Goal: Task Accomplishment & Management: Manage account settings

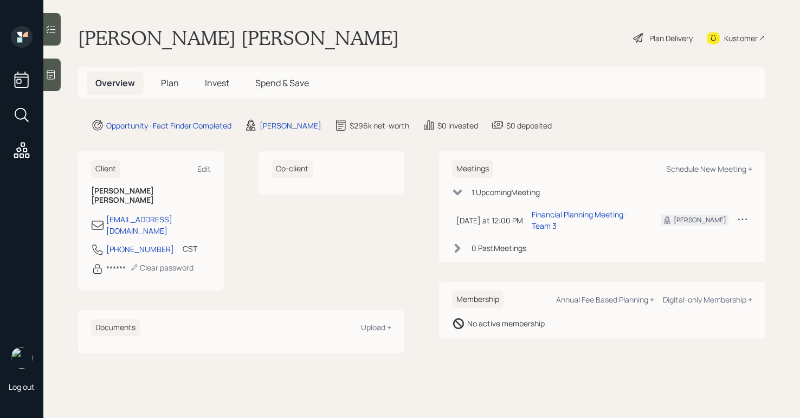
click at [732, 34] on div "Kustomer" at bounding box center [741, 38] width 34 height 11
click at [654, 38] on div "Plan Delivery" at bounding box center [671, 38] width 43 height 11
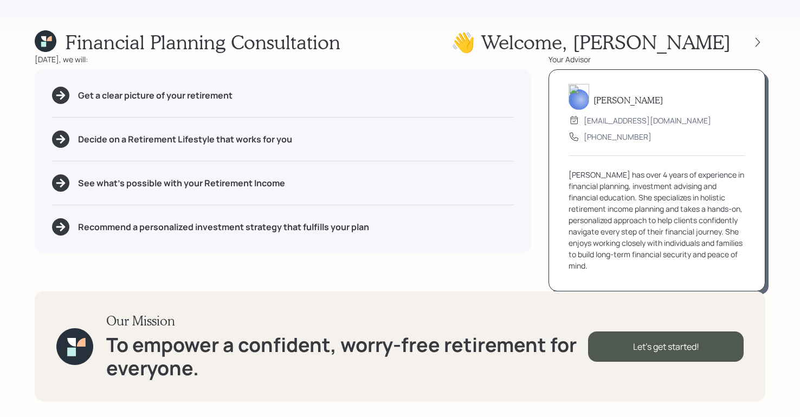
click at [432, 34] on div "Financial Planning Consultation 👋 Welcome , [PERSON_NAME]" at bounding box center [400, 41] width 731 height 23
click at [449, 43] on div "Financial Planning Consultation 👋 Welcome , [PERSON_NAME]" at bounding box center [400, 41] width 731 height 23
click at [762, 40] on icon at bounding box center [758, 42] width 11 height 11
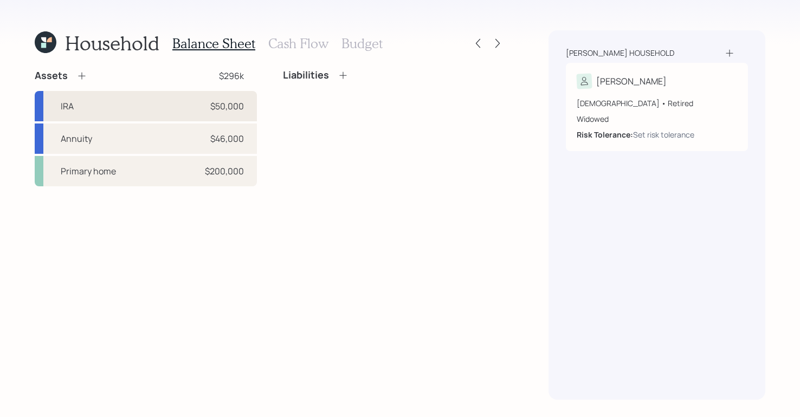
click at [115, 101] on div "IRA $50,000" at bounding box center [146, 106] width 222 height 30
select select "ira"
select select "balanced"
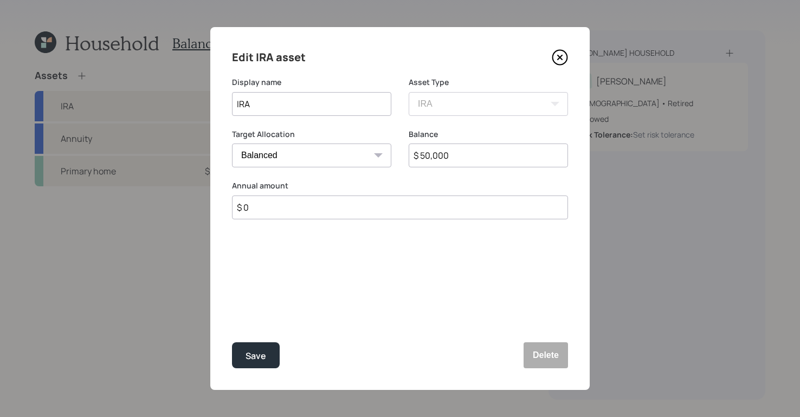
drag, startPoint x: 238, startPoint y: 106, endPoint x: 253, endPoint y: 108, distance: 15.3
click at [237, 107] on input "IRA" at bounding box center [311, 104] width 159 height 24
type input "Traditional IRA"
click at [431, 155] on input "$ 50,000" at bounding box center [488, 156] width 159 height 24
type input "$ 52,000"
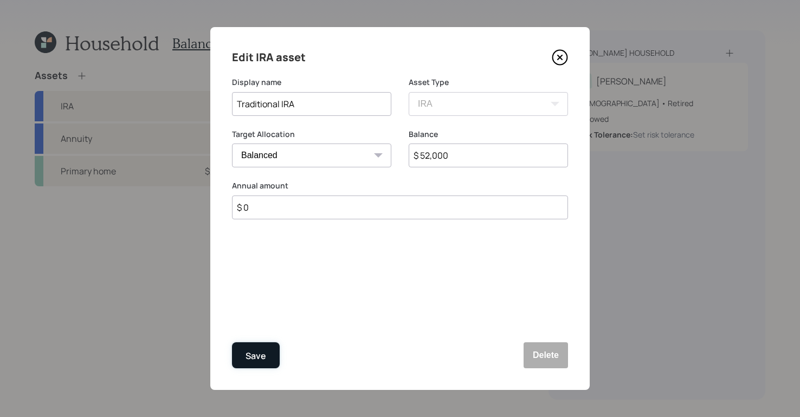
click at [269, 357] on button "Save" at bounding box center [256, 356] width 48 height 26
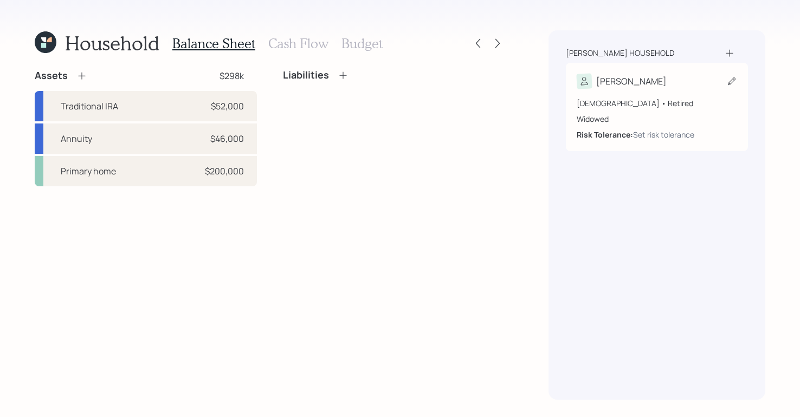
click at [664, 93] on div "[DEMOGRAPHIC_DATA] • Retired Widowed Risk Tolerance: Set risk tolerance" at bounding box center [657, 115] width 160 height 52
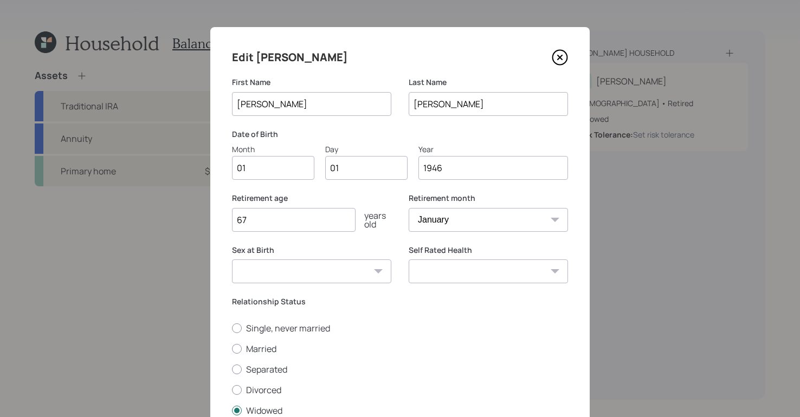
click at [282, 170] on input "01" at bounding box center [273, 168] width 82 height 24
type input "0"
type input "11"
type input "0"
type input "09"
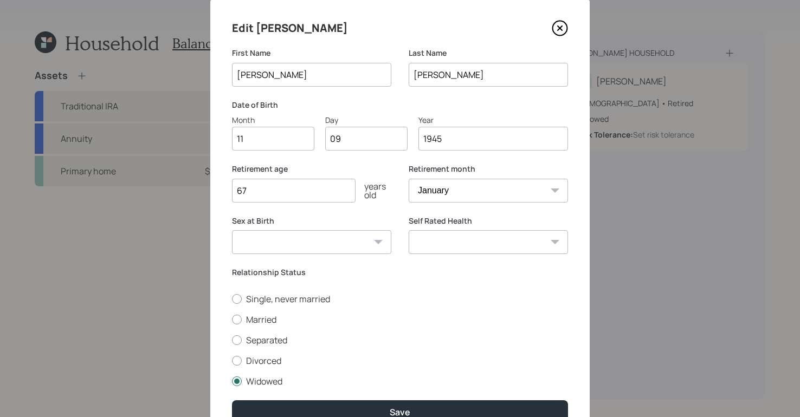
scroll to position [85, 0]
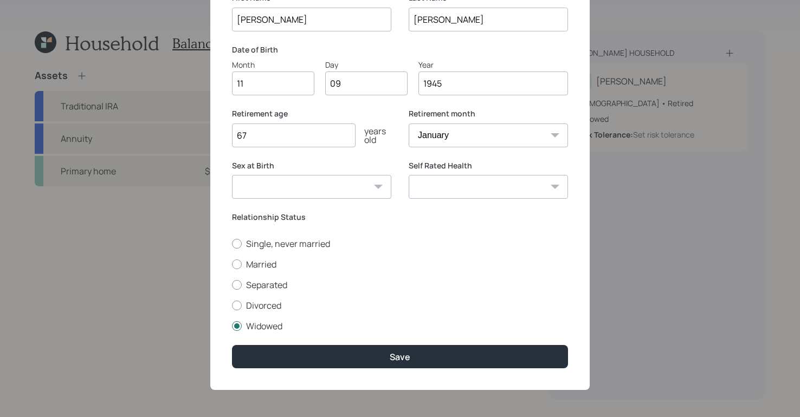
type input "1945"
drag, startPoint x: 266, startPoint y: 130, endPoint x: 182, endPoint y: 127, distance: 83.6
click at [182, 127] on div "Edit [PERSON_NAME] First Name [PERSON_NAME] Last Name [PERSON_NAME] Date of Bir…" at bounding box center [400, 208] width 800 height 417
click at [330, 136] on input "67" at bounding box center [294, 136] width 124 height 24
type input "6"
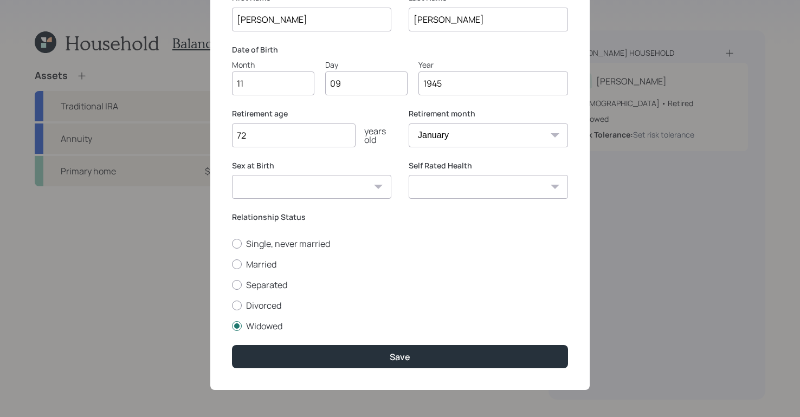
type input "72"
click at [460, 138] on select "January February March April May June July August September October November De…" at bounding box center [488, 136] width 159 height 24
select select "11"
click at [409, 124] on select "January February March April May June July August September October November De…" at bounding box center [488, 136] width 159 height 24
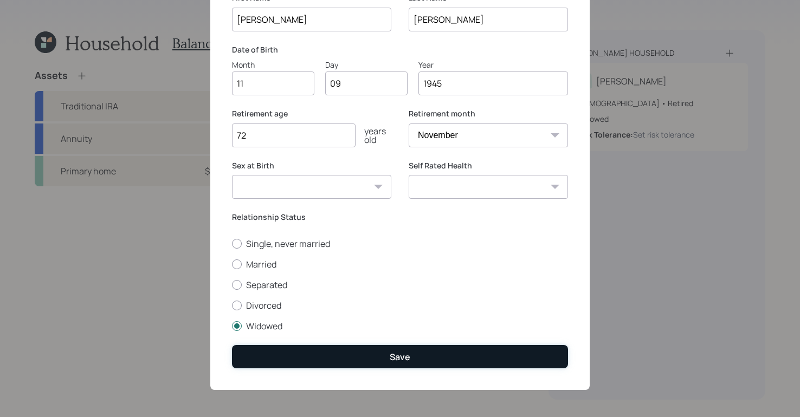
click at [390, 357] on div "Save" at bounding box center [400, 357] width 21 height 12
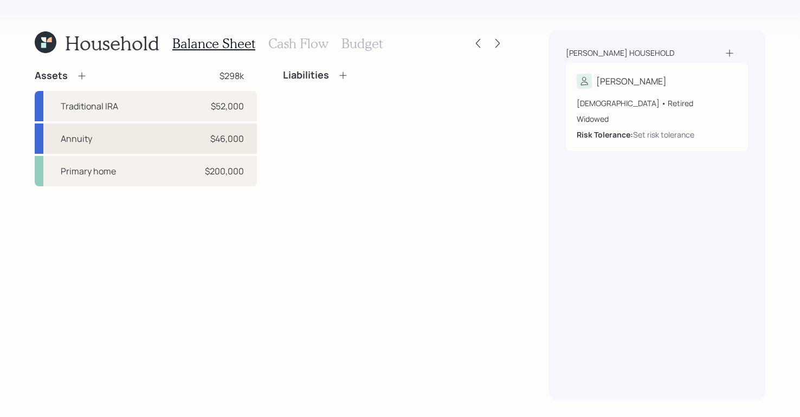
click at [118, 140] on div "Annuity $46,000" at bounding box center [146, 139] width 222 height 30
select select "ira"
select select "balanced"
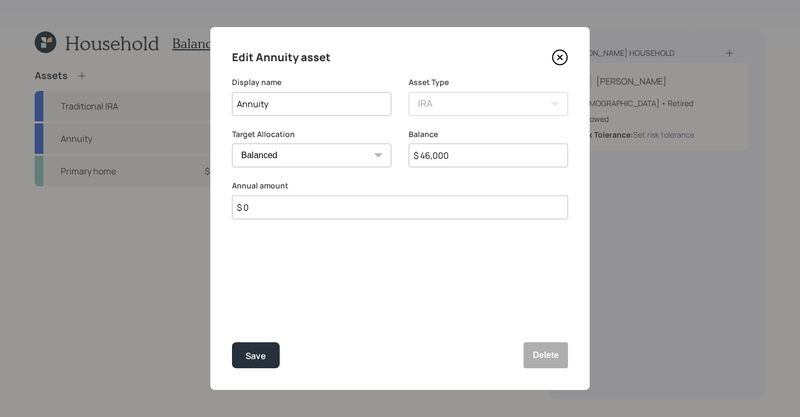
drag, startPoint x: 457, startPoint y: 158, endPoint x: 345, endPoint y: 147, distance: 112.2
click at [345, 147] on div "Target Allocation Cash Conservative Balanced Aggressive Balance $ 46,000" at bounding box center [400, 155] width 336 height 52
type input "$ 52,000"
click at [265, 363] on div "Save" at bounding box center [256, 356] width 21 height 15
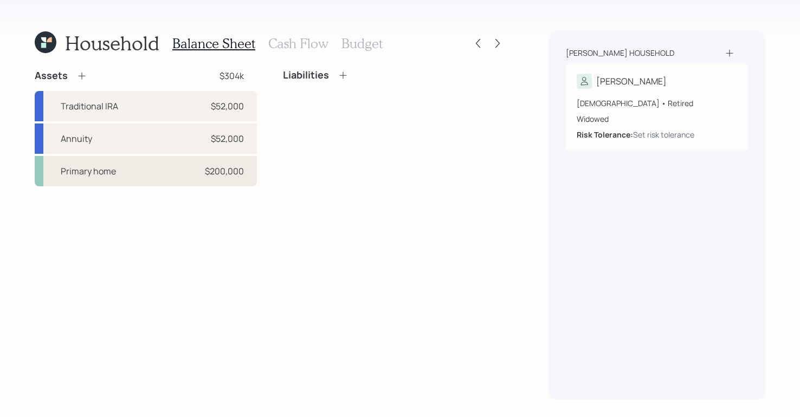
click at [163, 178] on div "Primary home $200,000" at bounding box center [146, 171] width 222 height 30
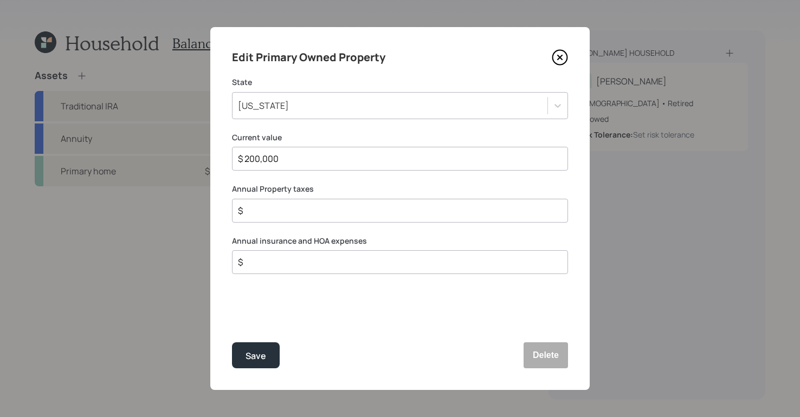
click at [271, 215] on input "$" at bounding box center [396, 210] width 318 height 13
click at [271, 214] on input "$" at bounding box center [396, 210] width 318 height 13
type input "$ 300"
click at [301, 260] on input "$" at bounding box center [396, 262] width 318 height 13
type input "$ 1,000"
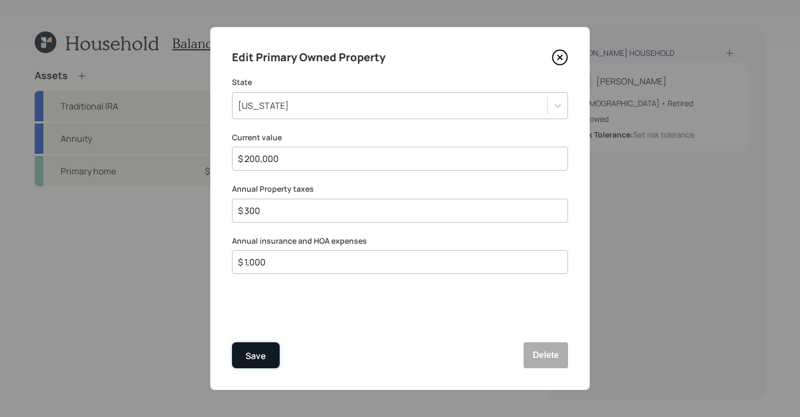
click at [270, 361] on button "Save" at bounding box center [256, 356] width 48 height 26
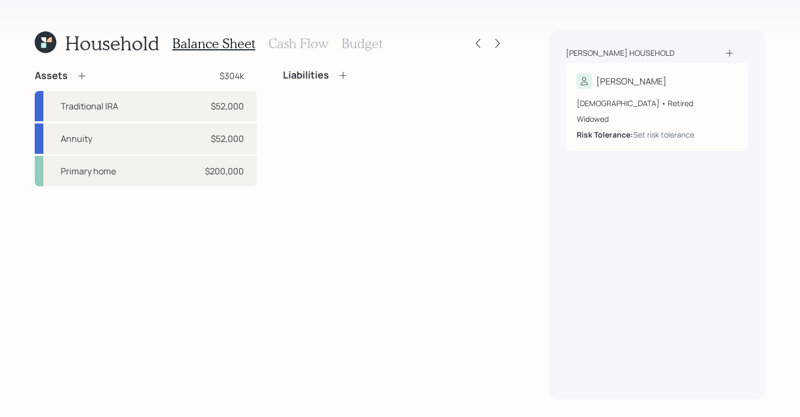
click at [81, 75] on icon at bounding box center [81, 75] width 11 height 11
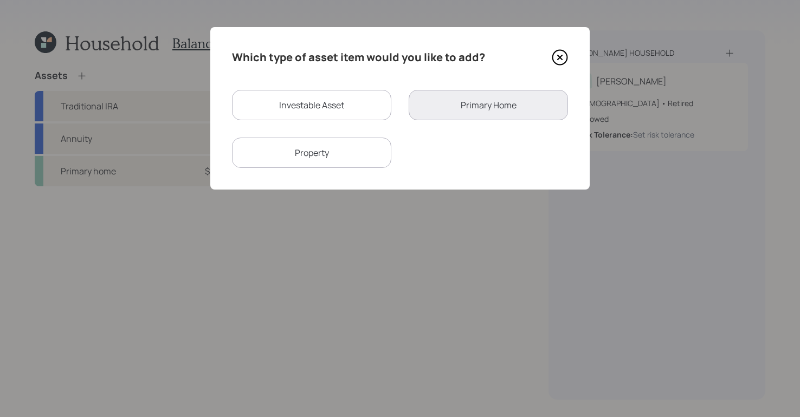
click at [336, 118] on div "Investable Asset" at bounding box center [311, 105] width 159 height 30
select select "taxable"
select select "balanced"
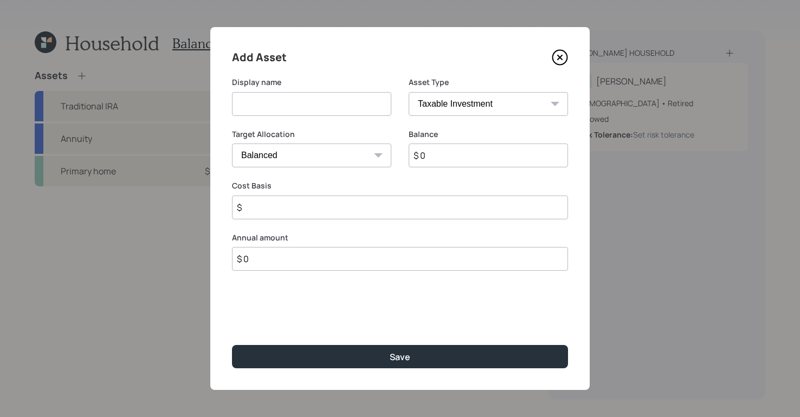
click at [377, 106] on input at bounding box center [311, 104] width 159 height 24
click at [460, 97] on select "SEP [PERSON_NAME] IRA 401(k) [PERSON_NAME] 401(k) 403(b) [PERSON_NAME] 403(b) 4…" at bounding box center [488, 104] width 159 height 24
select select "cash"
click at [409, 92] on select "SEP [PERSON_NAME] IRA 401(k) [PERSON_NAME] 401(k) 403(b) [PERSON_NAME] 403(b) 4…" at bounding box center [488, 104] width 159 height 24
type input "$"
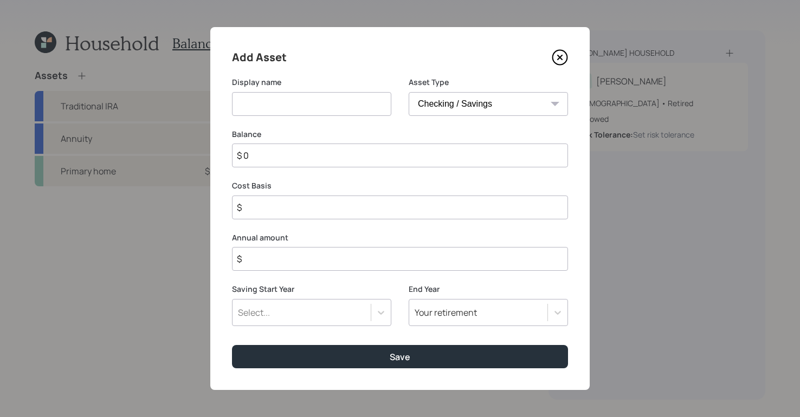
click at [299, 107] on input at bounding box center [311, 104] width 159 height 24
type input "checking/savings"
click at [319, 149] on input "$ 0" at bounding box center [400, 156] width 336 height 24
click at [281, 152] on input "$ 0" at bounding box center [400, 156] width 336 height 24
type input "$"
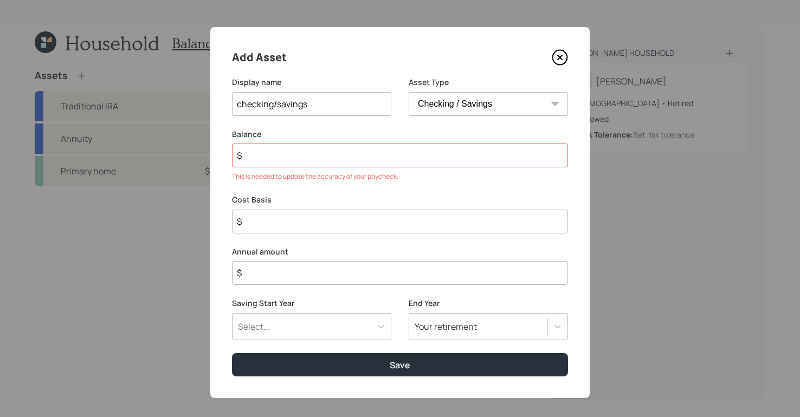
type input "$ 5"
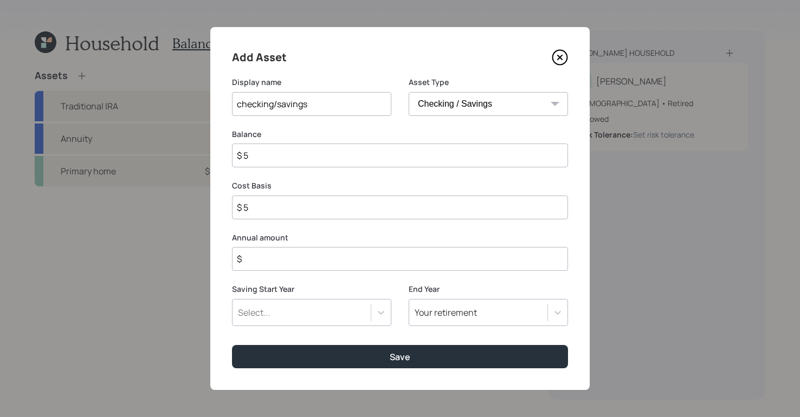
type input "$ 59"
type input "$ 590"
type input "$ 5,900"
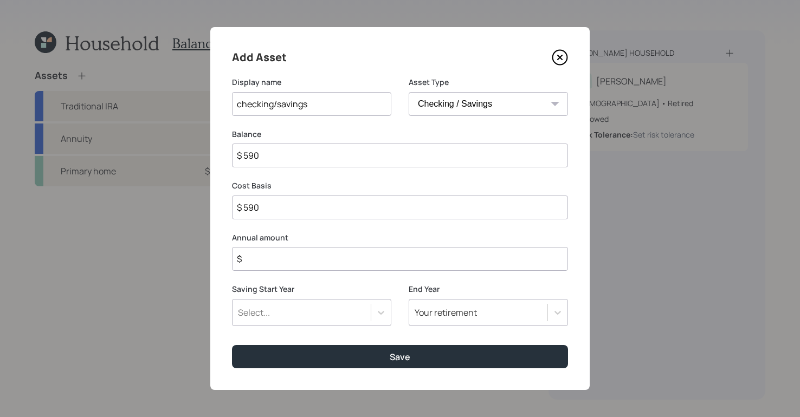
type input "$ 5,900"
type input "$ 59,000"
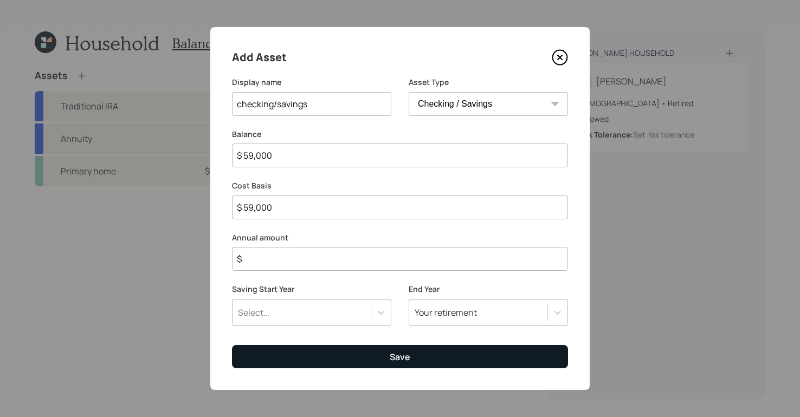
type input "$ 59,000"
click at [353, 351] on button "Save" at bounding box center [400, 356] width 336 height 23
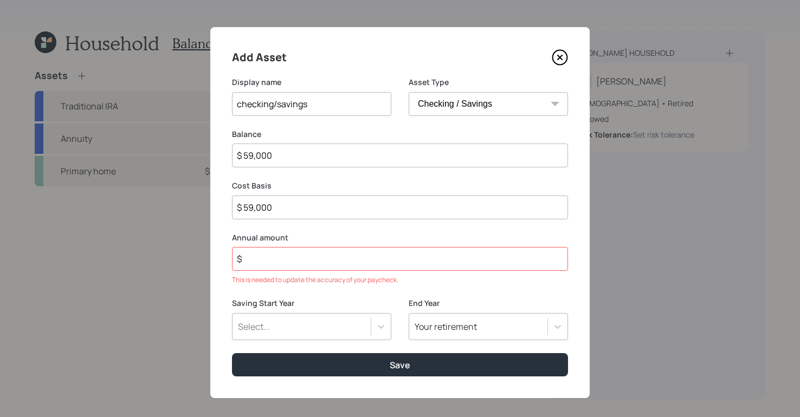
click at [307, 263] on input "$" at bounding box center [400, 259] width 336 height 24
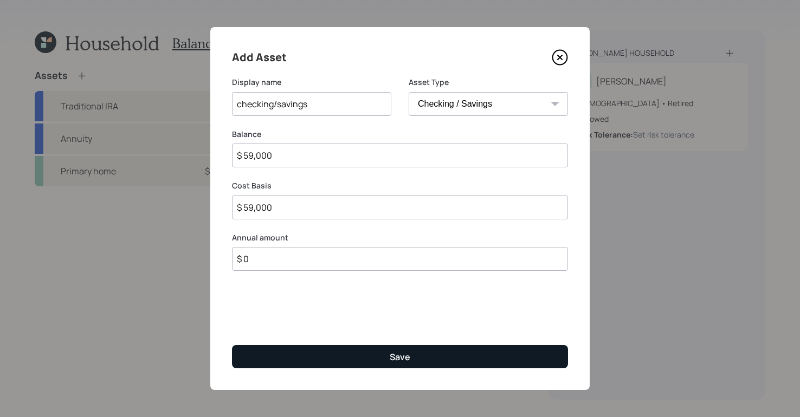
type input "$ 0"
click at [410, 363] on div "Save" at bounding box center [400, 357] width 21 height 12
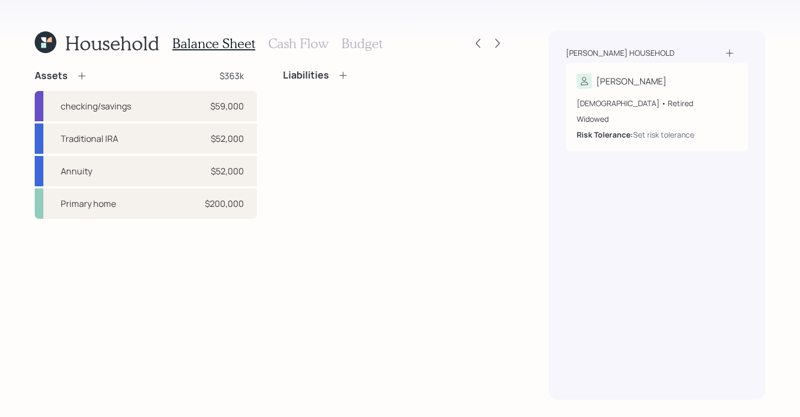
click at [314, 42] on h3 "Cash Flow" at bounding box center [298, 44] width 60 height 16
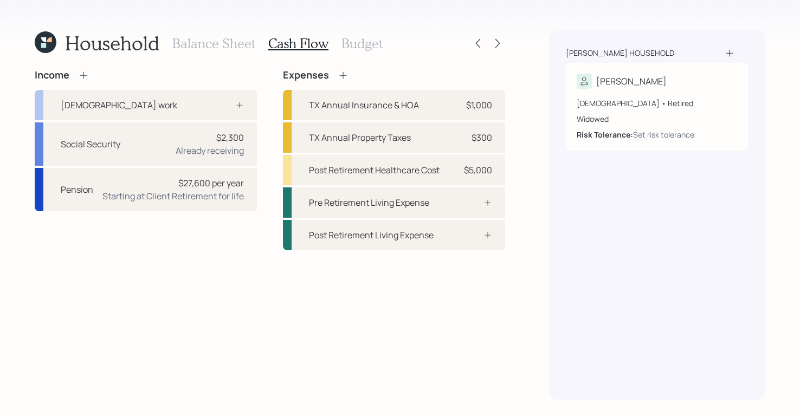
click at [229, 41] on h3 "Balance Sheet" at bounding box center [213, 44] width 83 height 16
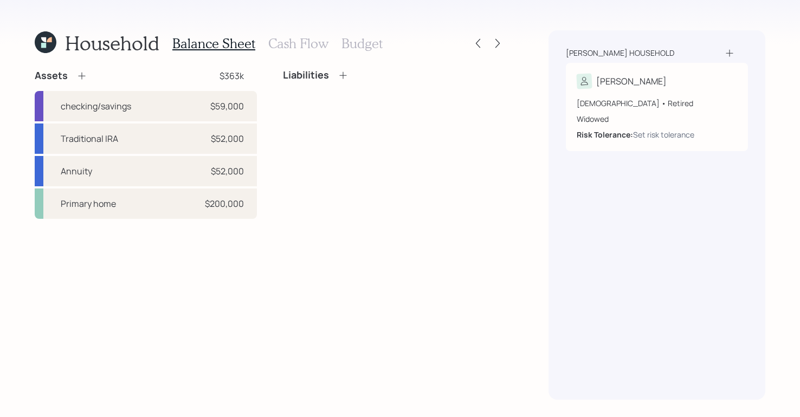
click at [294, 46] on h3 "Cash Flow" at bounding box center [298, 44] width 60 height 16
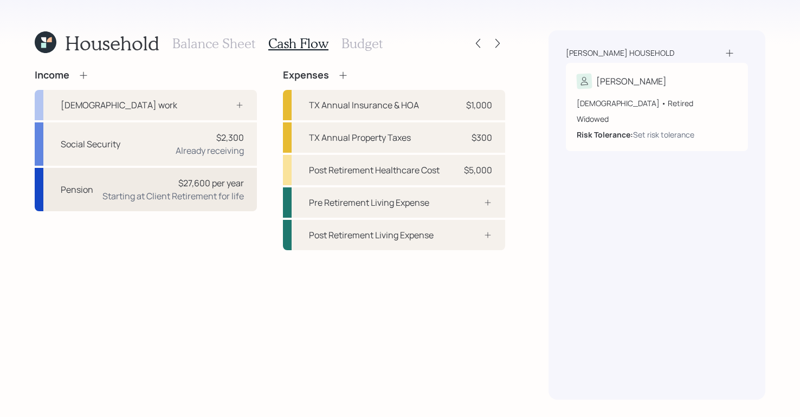
click at [156, 187] on div "$27,600 per year Starting at Client Retirement for life" at bounding box center [173, 190] width 142 height 26
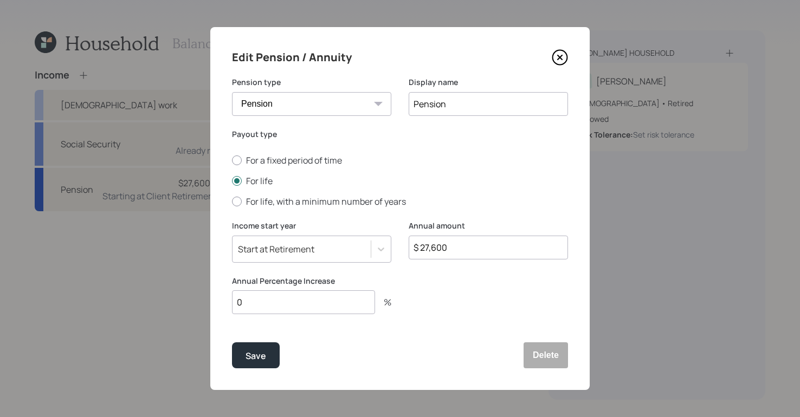
click at [473, 248] on input "$ 27,600" at bounding box center [488, 248] width 159 height 24
drag, startPoint x: 406, startPoint y: 233, endPoint x: 342, endPoint y: 217, distance: 65.4
click at [0, 0] on form "Pension type Pension Annuity Display name Pension Payout type For a fixed perio…" at bounding box center [0, 0] width 0 height 0
type input "$ 34,764"
click at [318, 307] on input "0" at bounding box center [303, 303] width 143 height 24
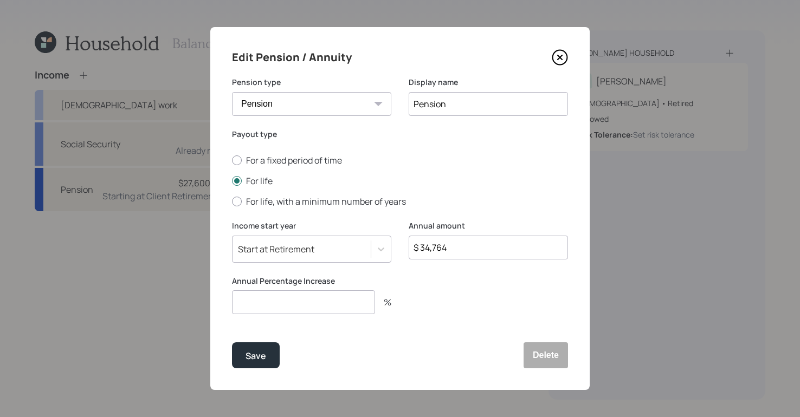
click at [350, 305] on input "number" at bounding box center [303, 303] width 143 height 24
type input "1"
click at [255, 356] on div "Save" at bounding box center [256, 356] width 21 height 15
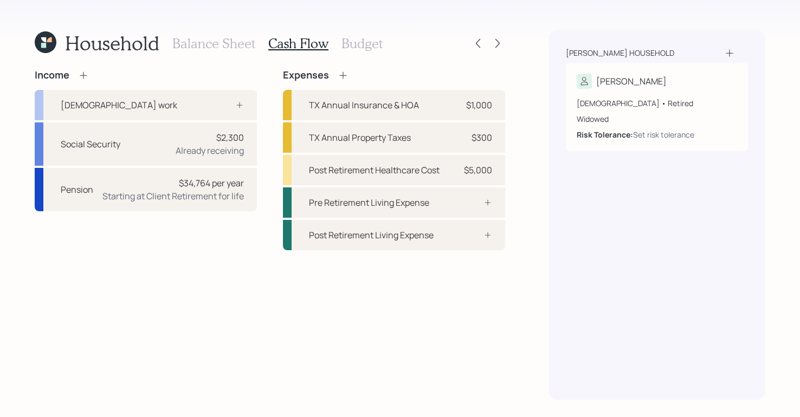
click at [203, 51] on h3 "Balance Sheet" at bounding box center [213, 44] width 83 height 16
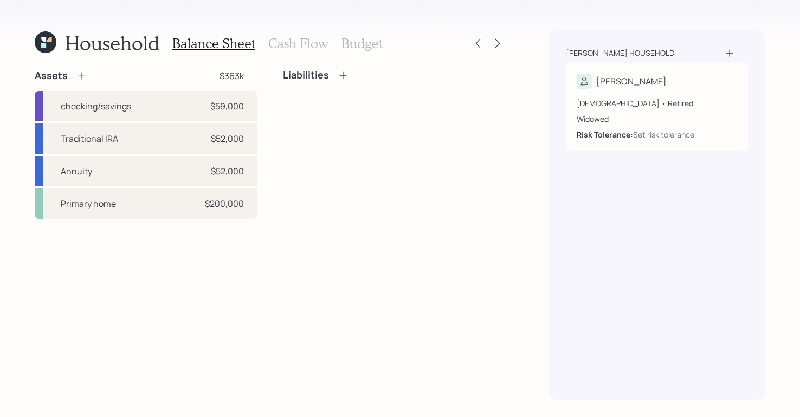
click at [303, 46] on h3 "Cash Flow" at bounding box center [298, 44] width 60 height 16
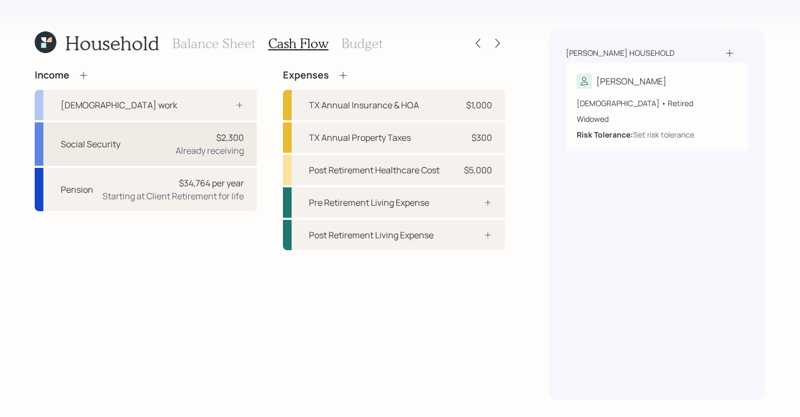
click at [181, 143] on div "$2,300 Already receiving" at bounding box center [210, 144] width 68 height 26
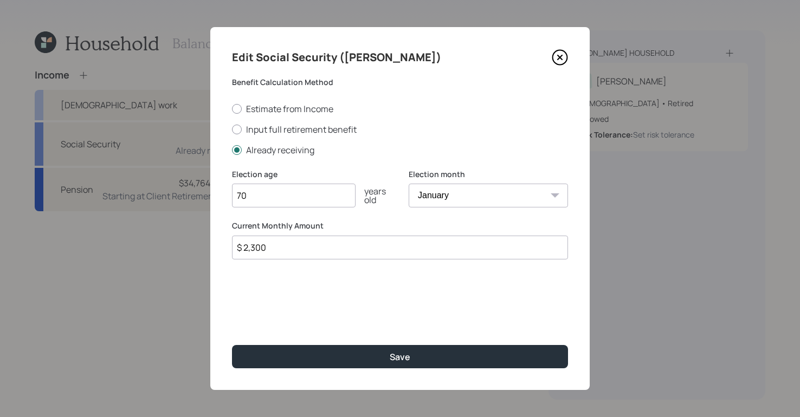
drag, startPoint x: 287, startPoint y: 197, endPoint x: 216, endPoint y: 193, distance: 70.6
click at [215, 195] on div "Edit Social Security ([PERSON_NAME]) Benefit Calculation Method Estimate from I…" at bounding box center [400, 208] width 380 height 363
type input "70"
drag, startPoint x: 304, startPoint y: 252, endPoint x: 192, endPoint y: 236, distance: 112.3
click at [192, 236] on div "Edit Social Security ([PERSON_NAME]) Benefit Calculation Method Estimate from I…" at bounding box center [400, 208] width 800 height 417
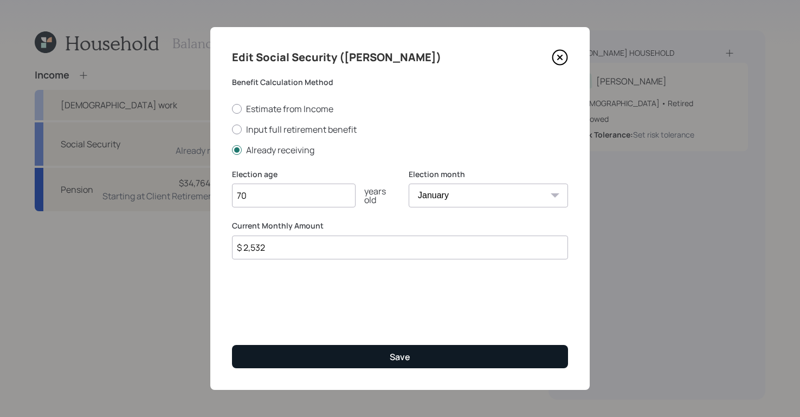
type input "$ 2,532"
click at [432, 362] on button "Save" at bounding box center [400, 356] width 336 height 23
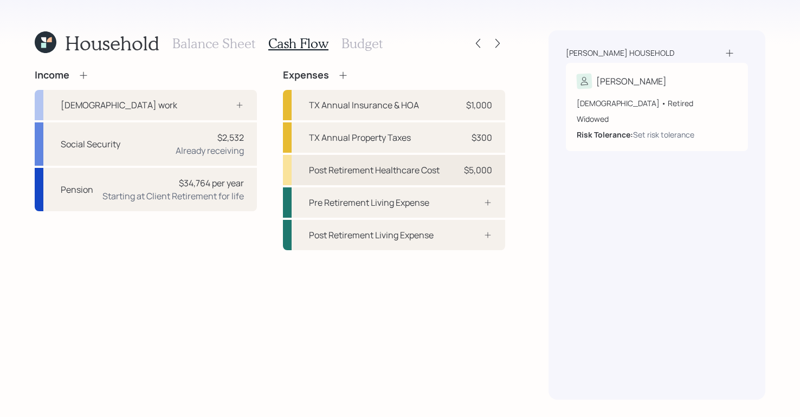
click at [458, 167] on div "Post Retirement Healthcare Cost $5,000" at bounding box center [394, 170] width 222 height 30
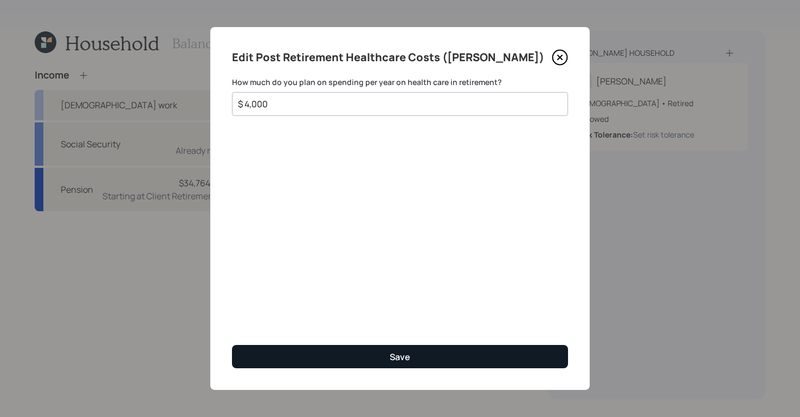
type input "$ 4,000"
click at [396, 363] on button "Save" at bounding box center [400, 356] width 336 height 23
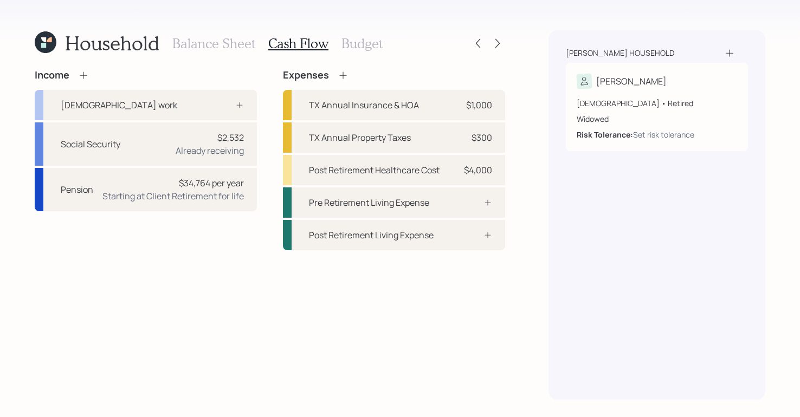
click at [359, 43] on h3 "Budget" at bounding box center [362, 44] width 41 height 16
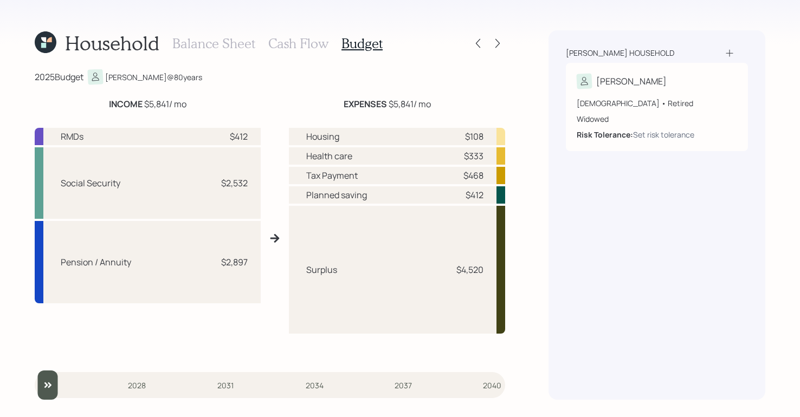
click at [288, 46] on h3 "Cash Flow" at bounding box center [298, 44] width 60 height 16
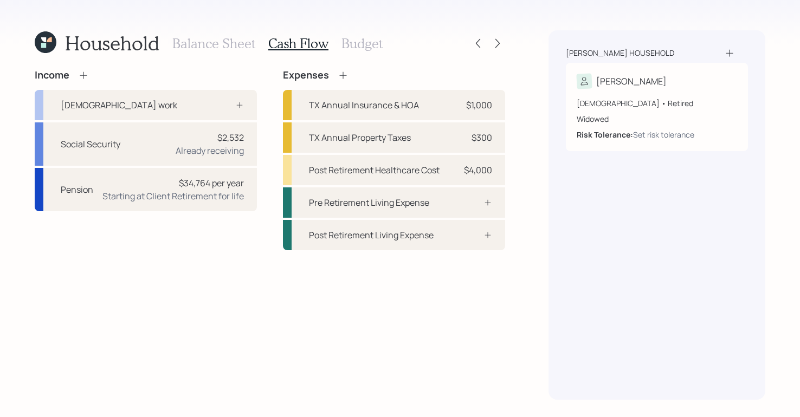
click at [349, 48] on h3 "Budget" at bounding box center [362, 44] width 41 height 16
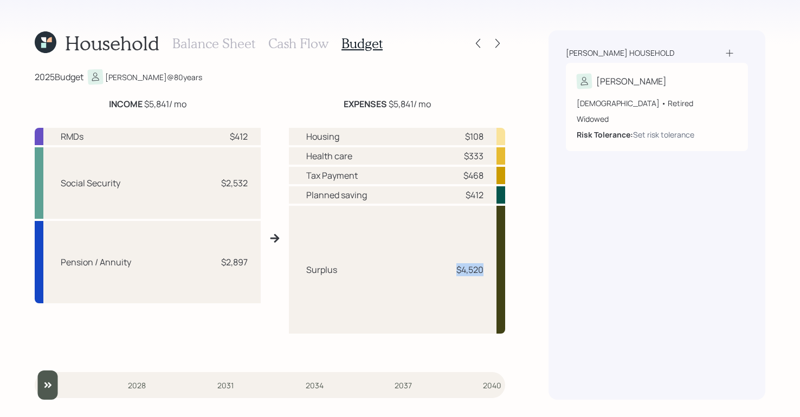
drag, startPoint x: 457, startPoint y: 273, endPoint x: 501, endPoint y: 269, distance: 44.6
click at [501, 269] on div "Surplus $4,520" at bounding box center [397, 270] width 216 height 128
click at [525, 250] on div "Household Balance Sheet Cash Flow Budget 2025 Budget [PERSON_NAME] @ 80 years I…" at bounding box center [400, 208] width 800 height 417
click at [287, 43] on h3 "Cash Flow" at bounding box center [298, 44] width 60 height 16
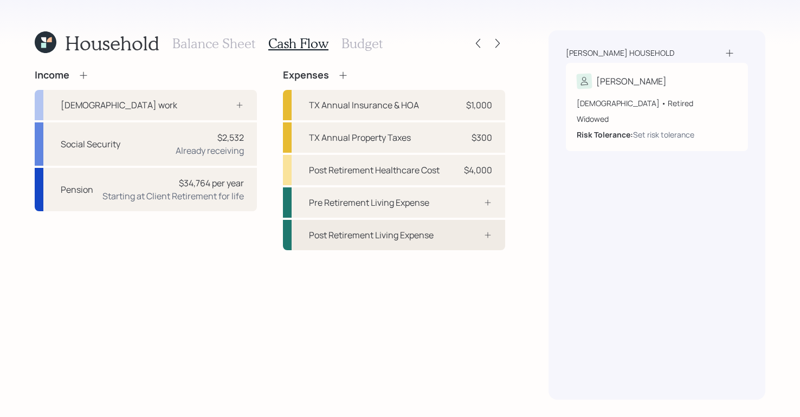
click at [472, 247] on div "Post Retirement Living Expense" at bounding box center [394, 235] width 222 height 30
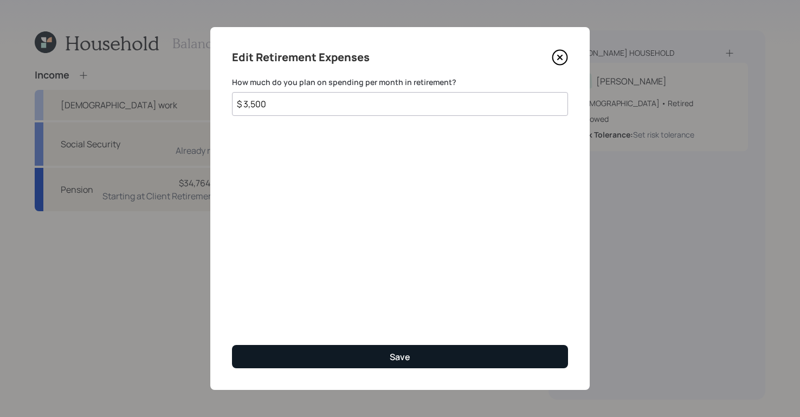
type input "$ 3,500"
click at [354, 357] on button "Save" at bounding box center [400, 356] width 336 height 23
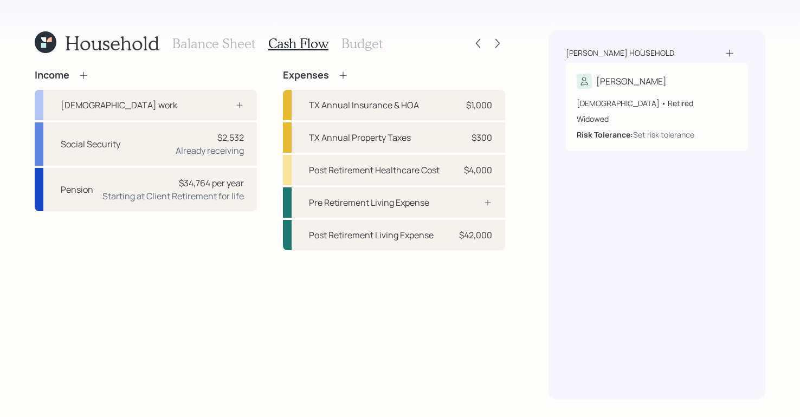
click at [367, 46] on h3 "Budget" at bounding box center [362, 44] width 41 height 16
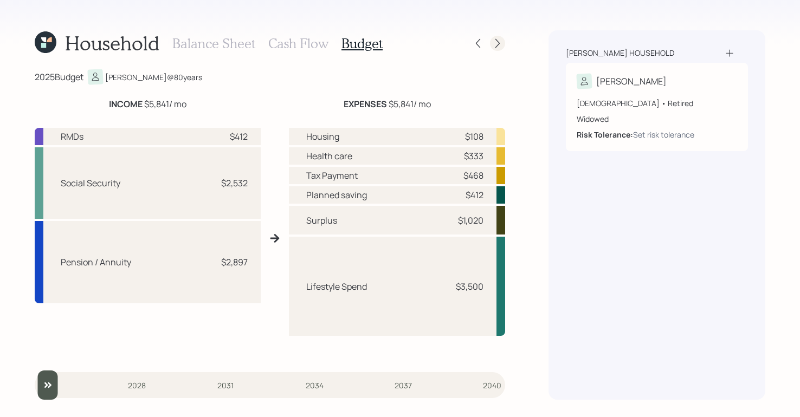
click at [495, 38] on icon at bounding box center [497, 43] width 11 height 11
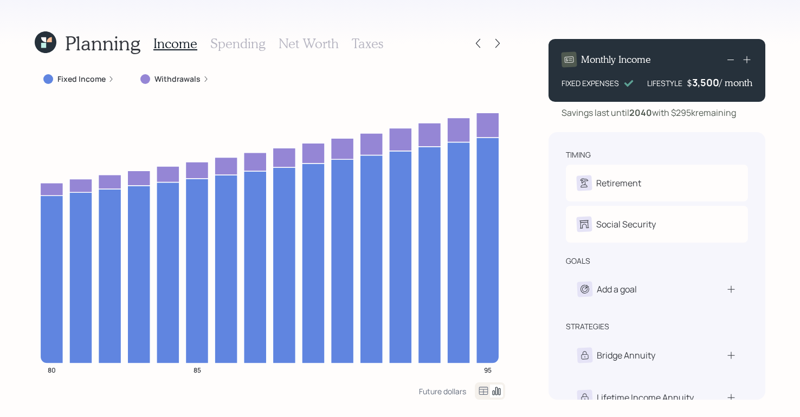
click at [105, 82] on div "Fixed Income" at bounding box center [78, 79] width 71 height 11
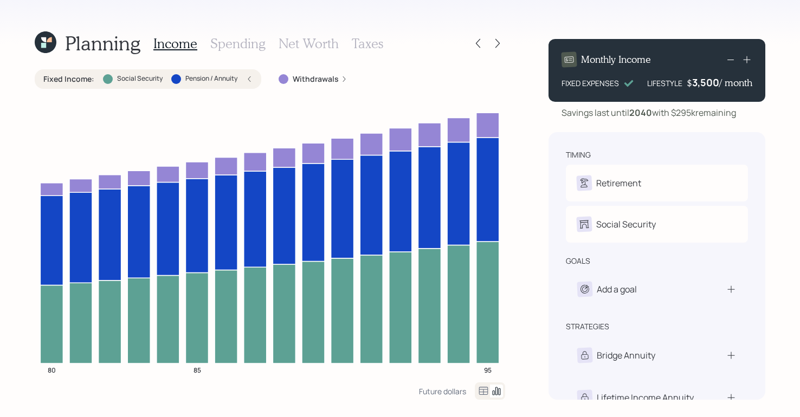
click at [316, 79] on label "Withdrawals" at bounding box center [316, 79] width 46 height 11
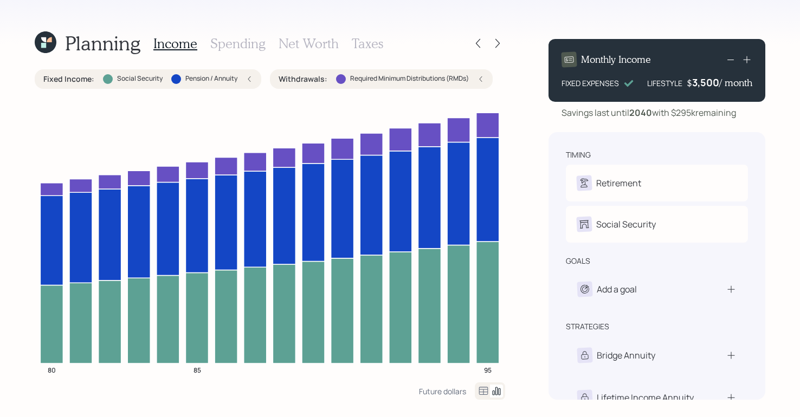
click at [487, 78] on div "Withdrawals : Required Minimum Distributions (RMDs)" at bounding box center [381, 79] width 223 height 20
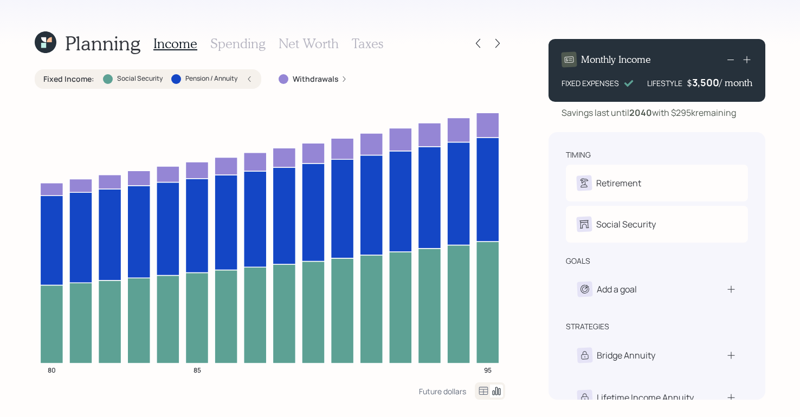
click at [250, 78] on icon at bounding box center [249, 79] width 7 height 7
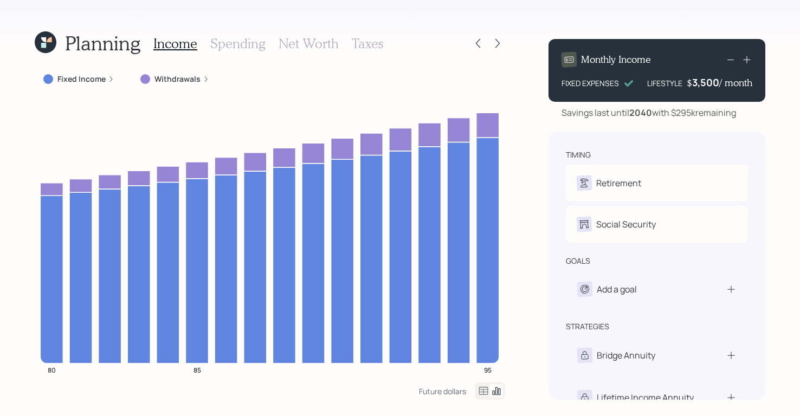
click at [174, 78] on label "Withdrawals" at bounding box center [178, 79] width 46 height 11
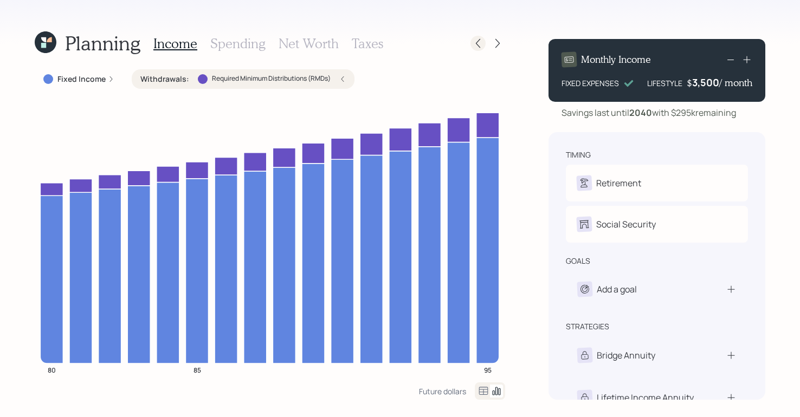
click at [479, 43] on icon at bounding box center [478, 43] width 11 height 11
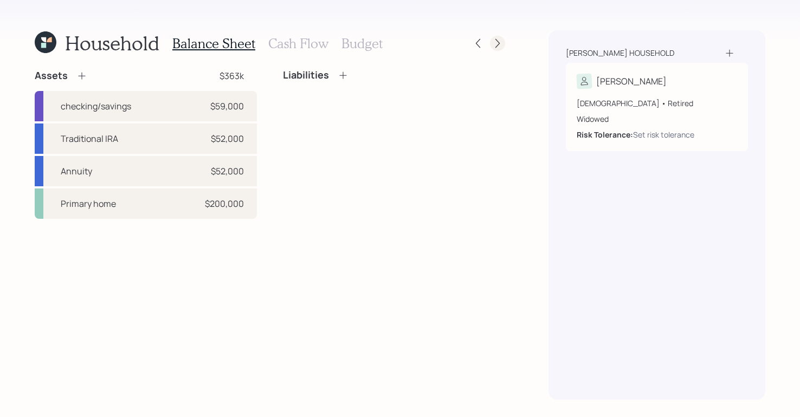
click at [502, 44] on icon at bounding box center [497, 43] width 11 height 11
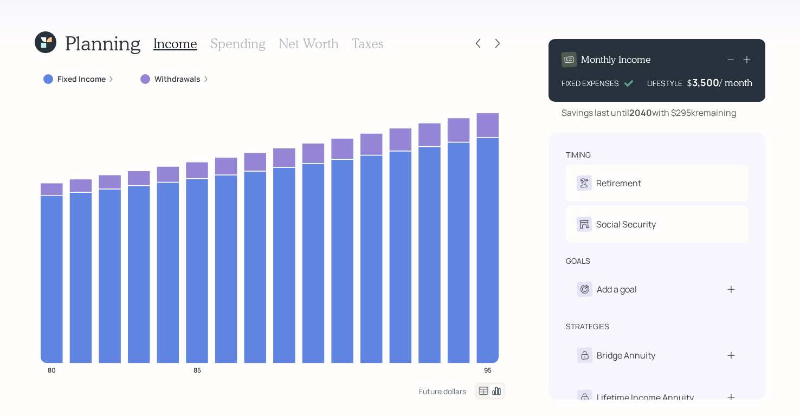
click at [230, 41] on h3 "Spending" at bounding box center [237, 44] width 55 height 16
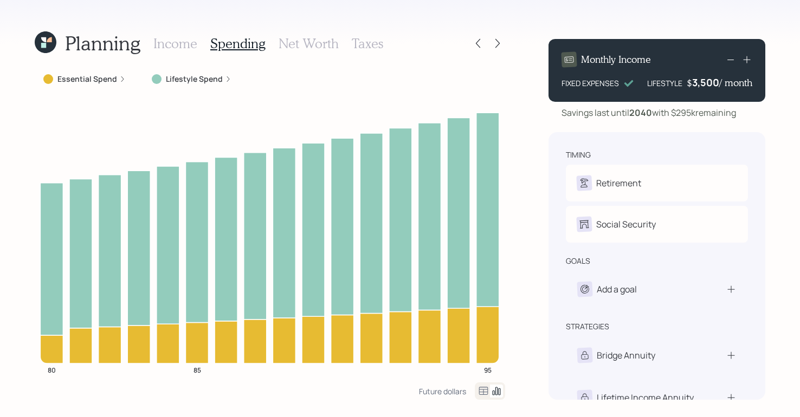
click at [430, 27] on div "Planning Income Spending Net Worth Taxes Essential Spend Lifestyle Spend 80 85 …" at bounding box center [400, 208] width 800 height 417
click at [174, 42] on h3 "Income" at bounding box center [175, 44] width 44 height 16
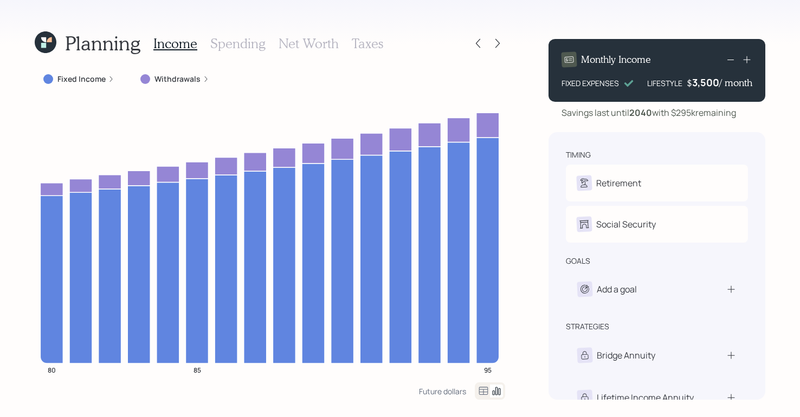
click at [105, 77] on div "Fixed Income" at bounding box center [78, 79] width 71 height 11
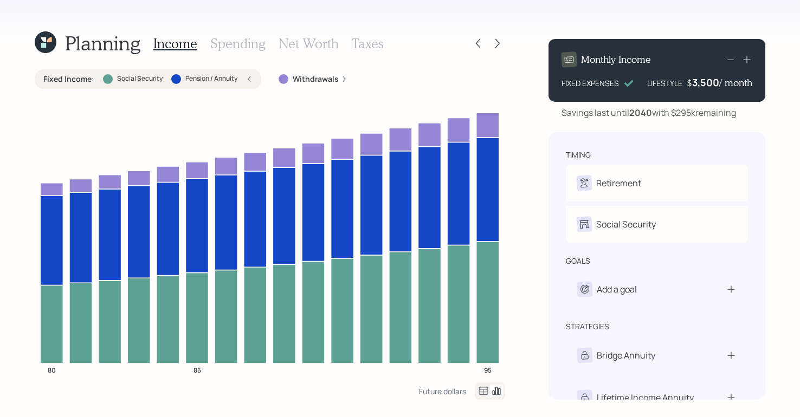
click at [363, 45] on h3 "Taxes" at bounding box center [367, 44] width 31 height 16
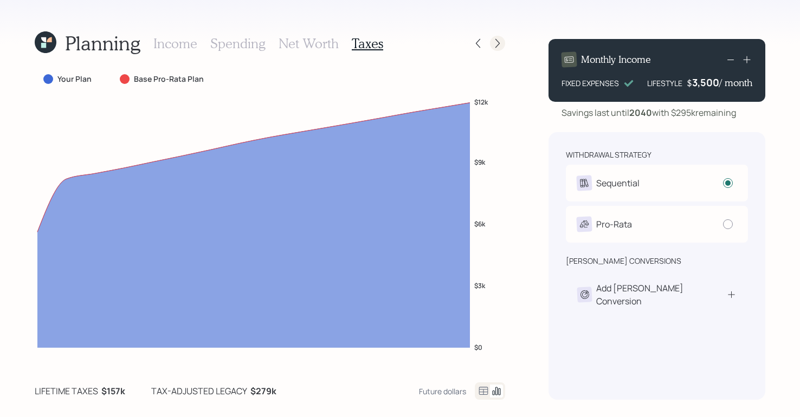
click at [499, 38] on icon at bounding box center [497, 43] width 11 height 11
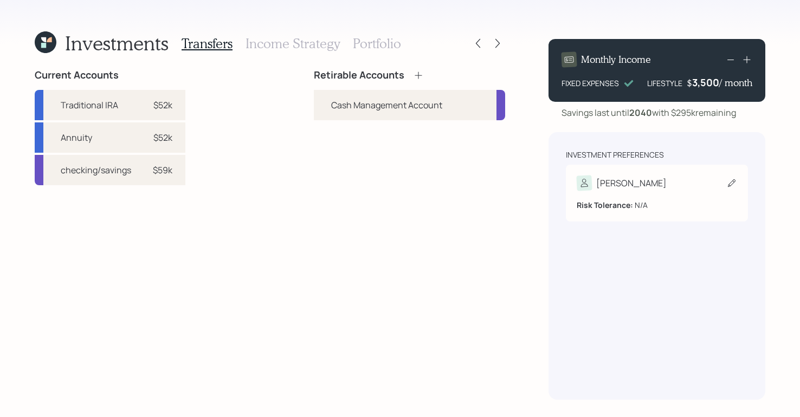
click at [642, 176] on div "[PERSON_NAME]" at bounding box center [657, 183] width 160 height 15
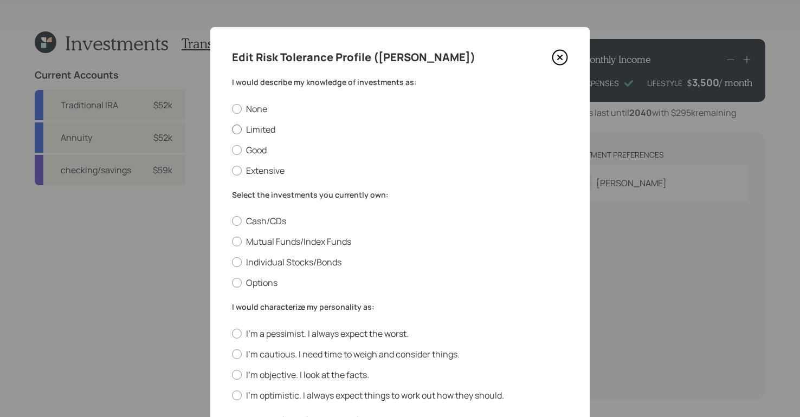
click at [232, 131] on div at bounding box center [237, 130] width 10 height 10
click at [232, 130] on input "Limited" at bounding box center [232, 129] width 1 height 1
radio input "true"
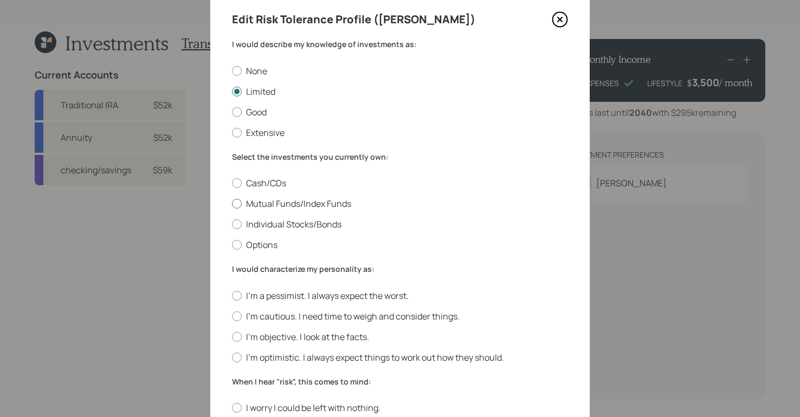
scroll to position [41, 0]
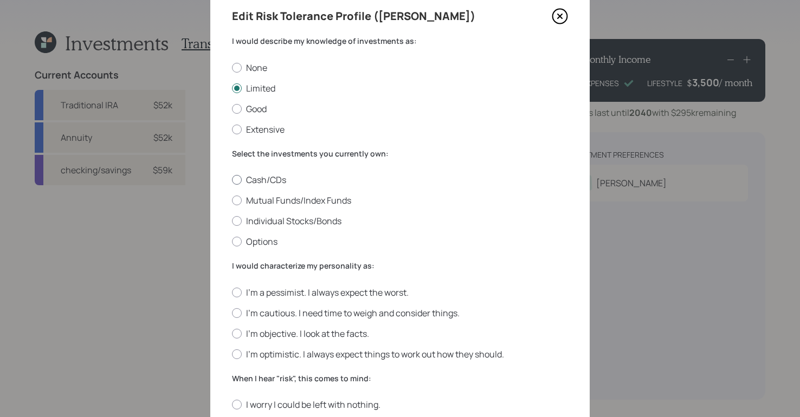
click at [234, 178] on div at bounding box center [237, 180] width 10 height 10
click at [232, 180] on input "Cash/CDs" at bounding box center [232, 180] width 1 height 1
radio input "true"
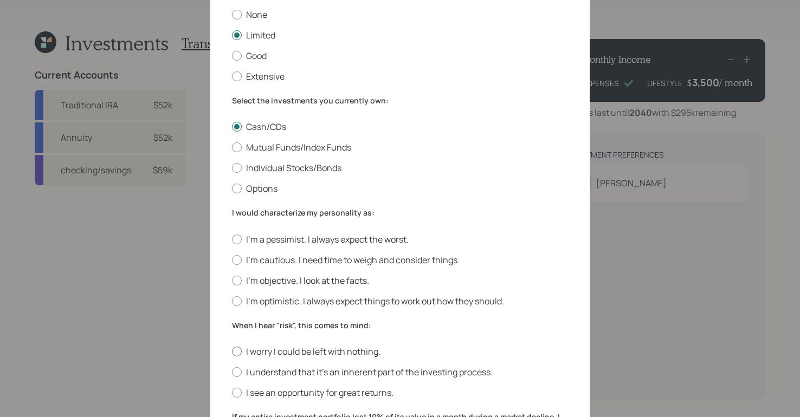
scroll to position [235, 0]
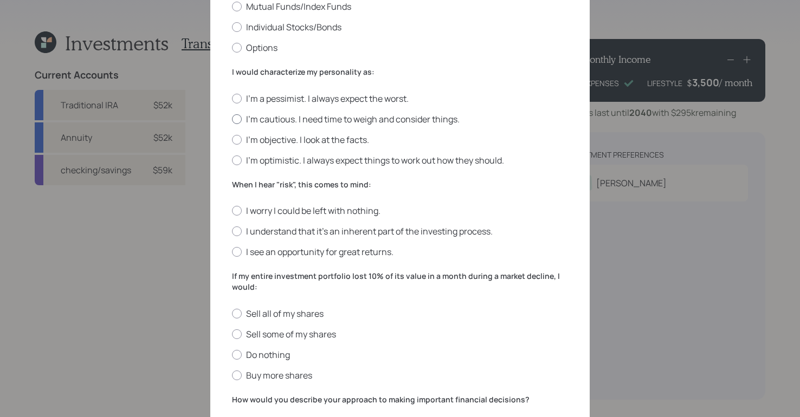
click at [232, 119] on div at bounding box center [237, 119] width 10 height 10
click at [232, 119] on input "I'm cautious. I need time to weigh and consider things." at bounding box center [232, 119] width 1 height 1
radio input "true"
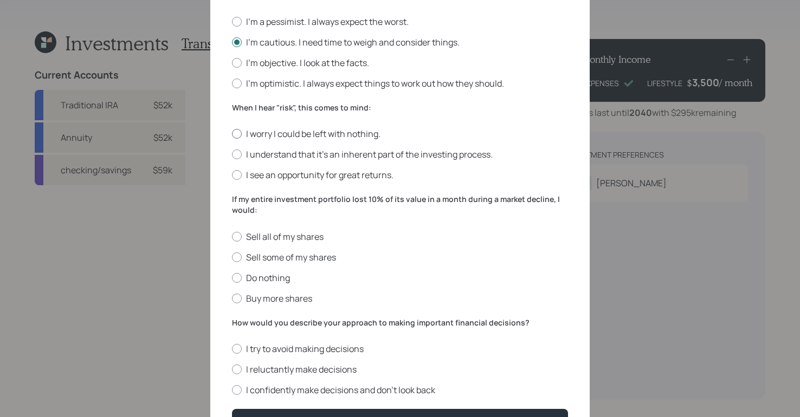
click at [242, 132] on label "I worry I could be left with nothing." at bounding box center [400, 134] width 336 height 12
click at [232, 134] on input "I worry I could be left with nothing." at bounding box center [232, 134] width 1 height 1
radio input "true"
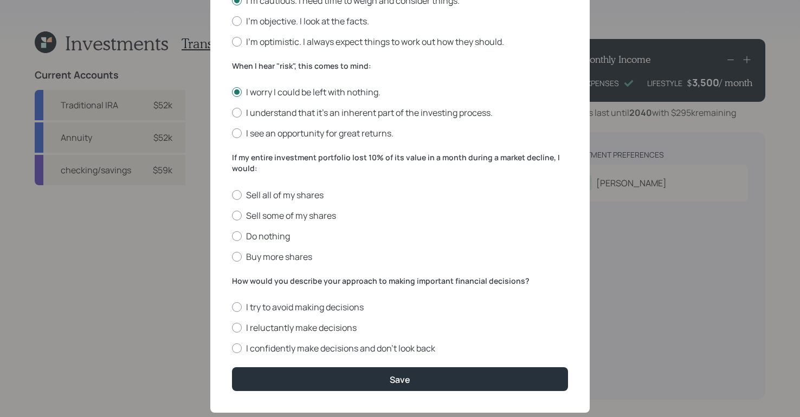
scroll to position [377, 0]
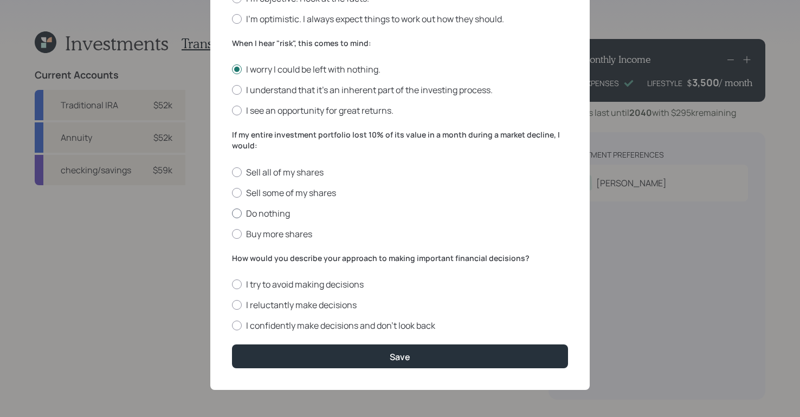
click at [236, 211] on div at bounding box center [237, 214] width 10 height 10
click at [232, 213] on input "Do nothing" at bounding box center [232, 213] width 1 height 1
radio input "true"
click at [237, 302] on label "I reluctantly make decisions" at bounding box center [400, 305] width 336 height 12
click at [232, 305] on input "I reluctantly make decisions" at bounding box center [232, 305] width 1 height 1
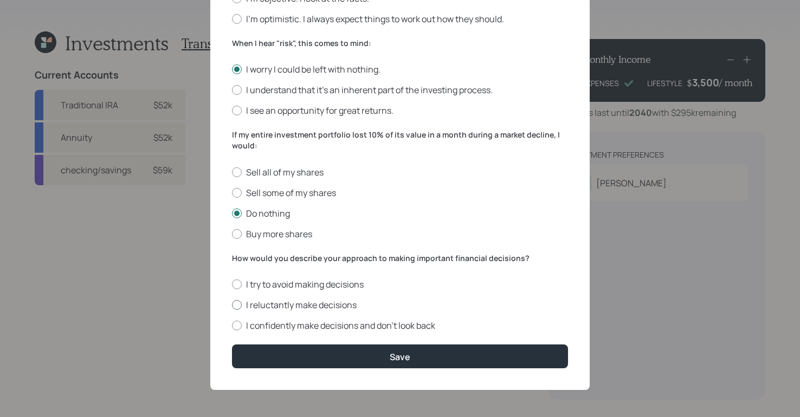
radio input "true"
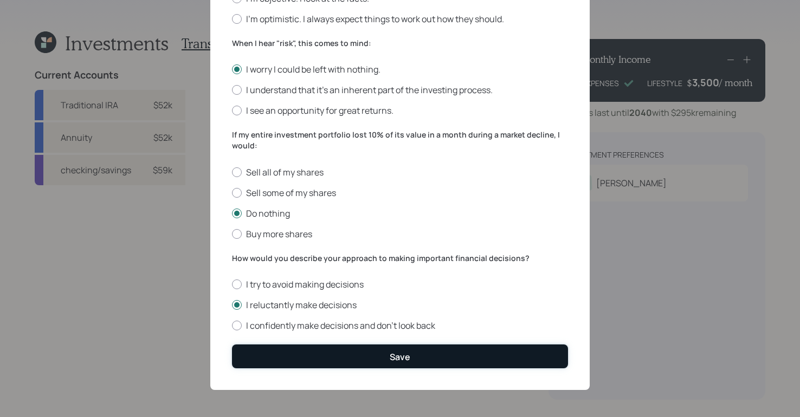
click at [359, 352] on button "Save" at bounding box center [400, 356] width 336 height 23
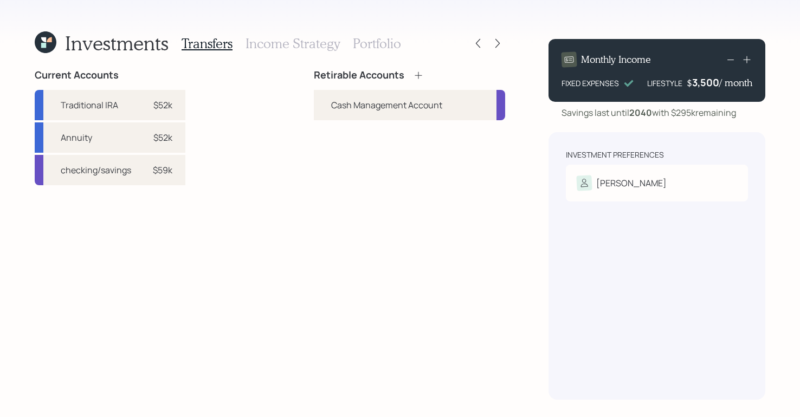
click at [416, 74] on icon at bounding box center [418, 75] width 11 height 11
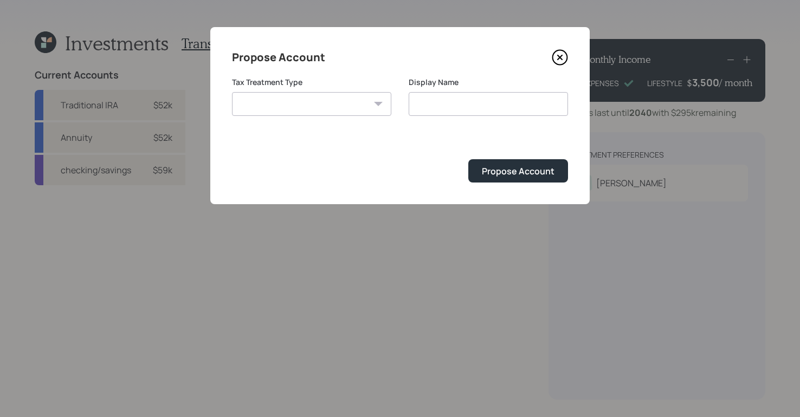
click at [341, 97] on select "[PERSON_NAME] Taxable Traditional" at bounding box center [311, 104] width 159 height 24
select select "traditional"
click at [232, 92] on select "[PERSON_NAME] Taxable Traditional" at bounding box center [311, 104] width 159 height 24
type input "Traditional"
click at [510, 176] on div "Propose Account" at bounding box center [518, 171] width 73 height 12
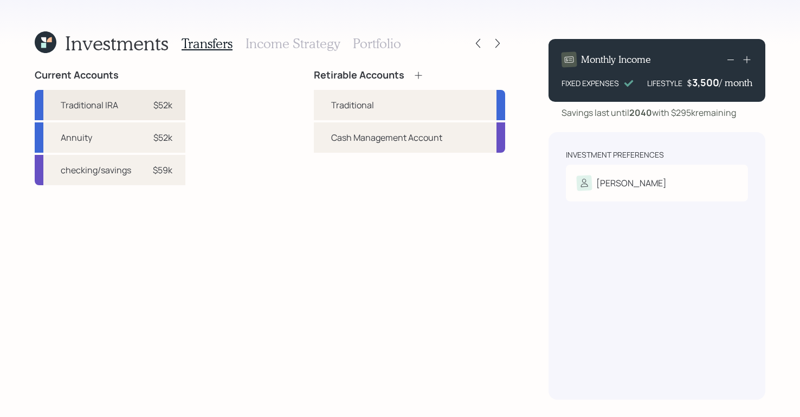
click at [147, 100] on div "$52k" at bounding box center [156, 105] width 33 height 13
click at [351, 112] on div "Traditional" at bounding box center [409, 105] width 191 height 30
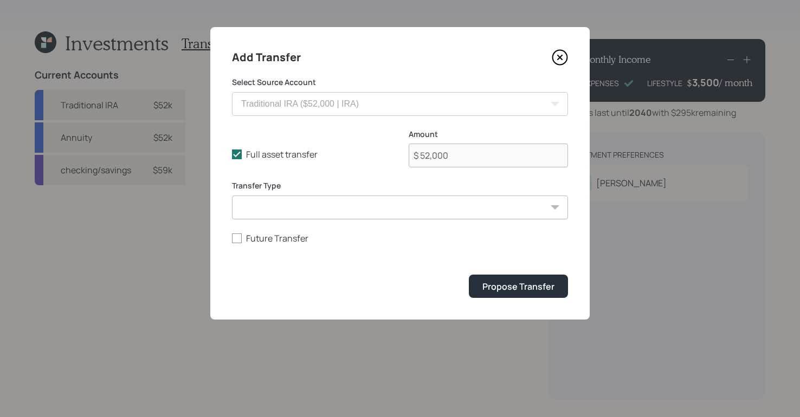
click at [379, 205] on select "ACAT Transfer Non ACAT Transfer Capitalize Rollover Rollover Deposit" at bounding box center [400, 208] width 336 height 24
select select "acat_transfer"
click at [232, 196] on select "ACAT Transfer Non ACAT Transfer Capitalize Rollover Rollover Deposit" at bounding box center [400, 208] width 336 height 24
click at [513, 280] on button "Propose Transfer" at bounding box center [518, 286] width 99 height 23
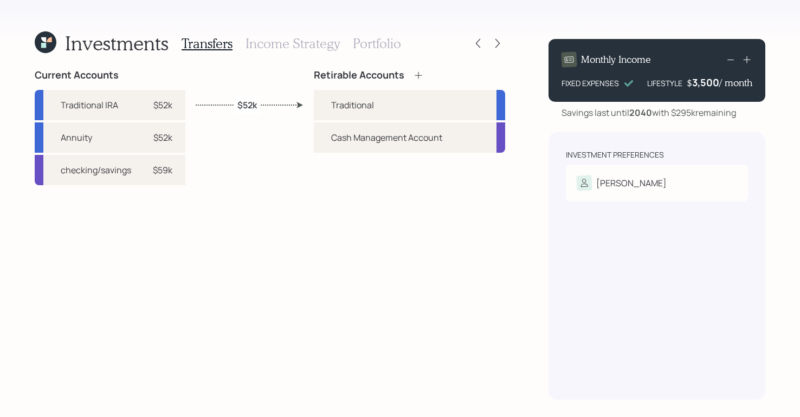
click at [420, 75] on icon at bounding box center [418, 75] width 7 height 7
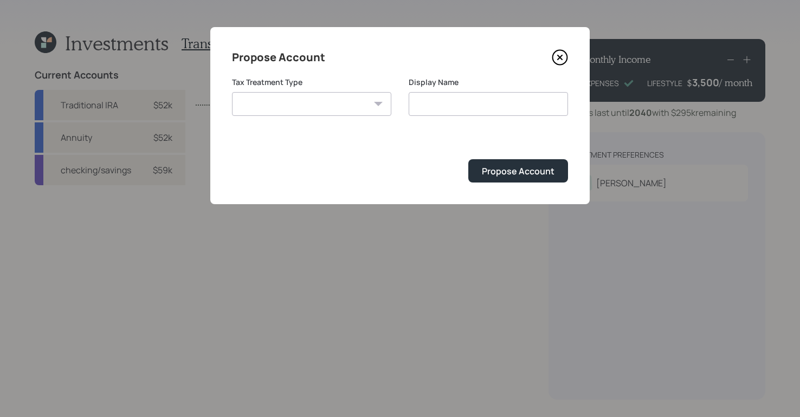
click at [332, 107] on select "[PERSON_NAME] Taxable Traditional" at bounding box center [311, 104] width 159 height 24
select select "taxable"
click at [232, 92] on select "[PERSON_NAME] Taxable Traditional" at bounding box center [311, 104] width 159 height 24
type input "Taxable"
click at [541, 177] on div "Propose Account" at bounding box center [518, 171] width 73 height 12
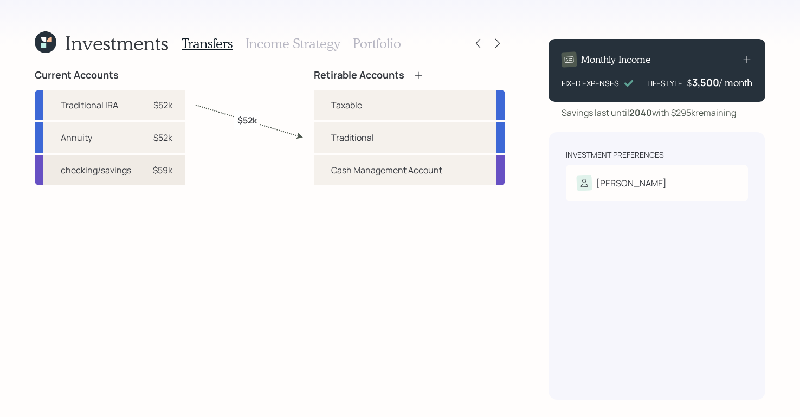
click at [170, 169] on div "$59k" at bounding box center [163, 170] width 20 height 13
click at [375, 106] on div "Taxable" at bounding box center [409, 105] width 191 height 30
select select "cf1c681a-8fdb-472d-b218-06ec4e01e8f5"
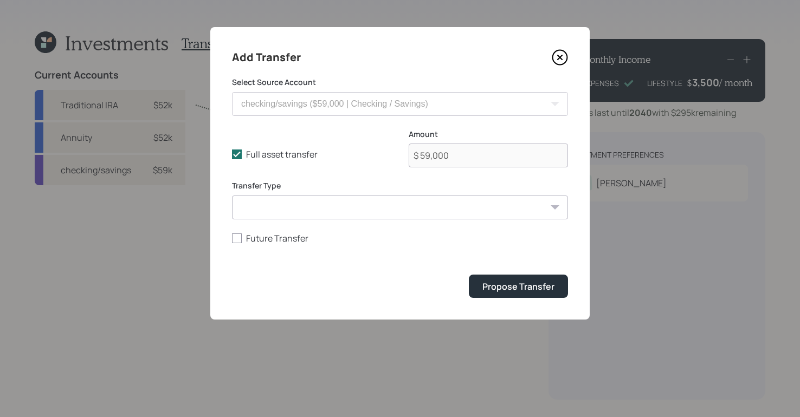
click at [236, 162] on div "Full asset transfer Check this option when we expect the entire asset to be tra…" at bounding box center [400, 155] width 336 height 52
click at [238, 157] on icon at bounding box center [237, 155] width 10 height 10
click at [232, 155] on input "Full asset transfer" at bounding box center [232, 155] width 1 height 1
checkbox input "false"
drag, startPoint x: 512, startPoint y: 162, endPoint x: 383, endPoint y: 142, distance: 131.1
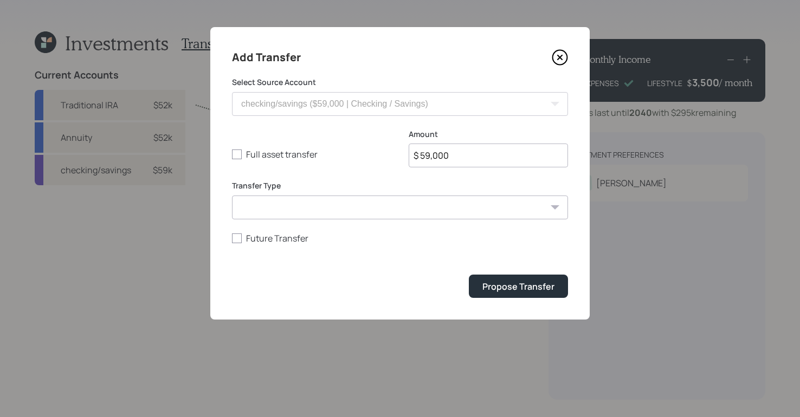
click at [383, 143] on div "Full asset transfer Check this option when we expect the entire asset to be tra…" at bounding box center [400, 155] width 336 height 52
type input "$ 30,000"
click at [416, 204] on select "ACAT Transfer Non ACAT Transfer Capitalize Rollover Rollover Deposit" at bounding box center [400, 208] width 336 height 24
click at [232, 196] on select "ACAT Transfer Non ACAT Transfer Capitalize Rollover Rollover Deposit" at bounding box center [400, 208] width 336 height 24
click at [337, 210] on select "ACAT Transfer Non ACAT Transfer Capitalize Rollover Rollover Deposit" at bounding box center [400, 208] width 336 height 24
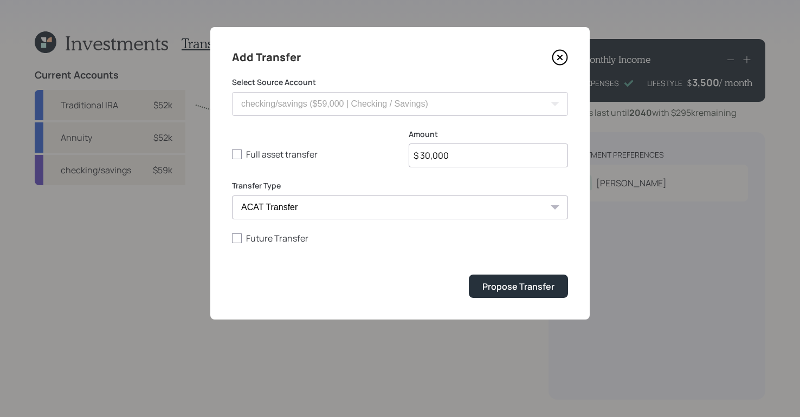
select select "deposit"
click at [232, 196] on select "ACAT Transfer Non ACAT Transfer Capitalize Rollover Rollover Deposit" at bounding box center [400, 208] width 336 height 24
click at [530, 289] on div "Propose Transfer" at bounding box center [519, 287] width 72 height 12
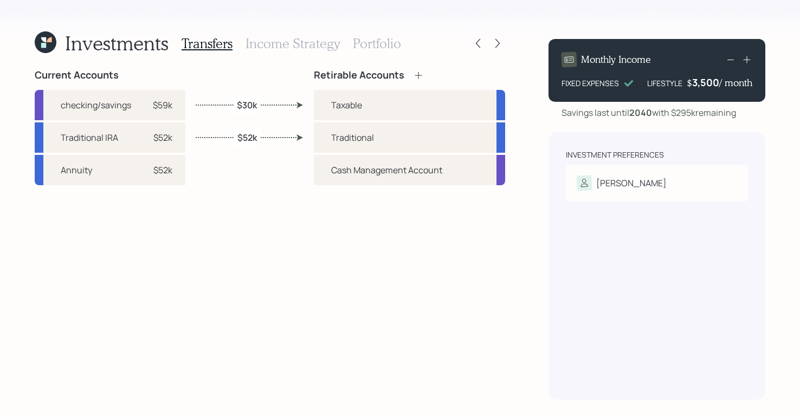
click at [282, 46] on h3 "Income Strategy" at bounding box center [293, 44] width 94 height 16
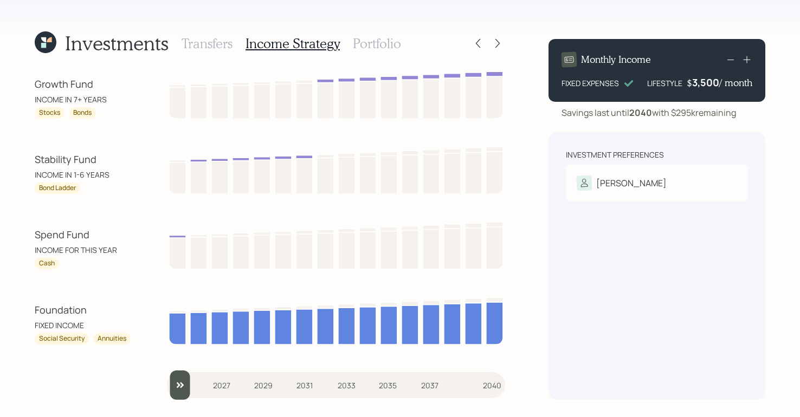
click at [216, 47] on h3 "Transfers" at bounding box center [207, 44] width 51 height 16
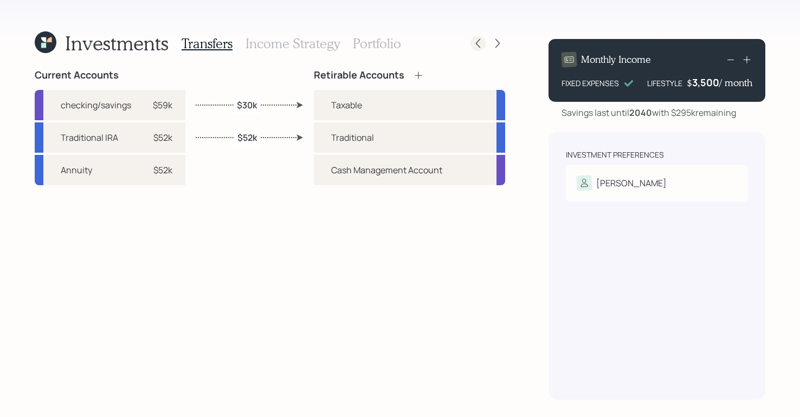
click at [480, 49] on div at bounding box center [478, 43] width 15 height 15
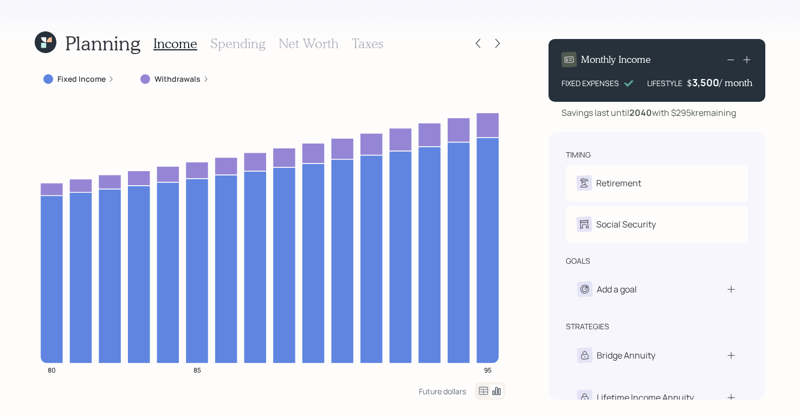
click at [372, 39] on h3 "Taxes" at bounding box center [367, 44] width 31 height 16
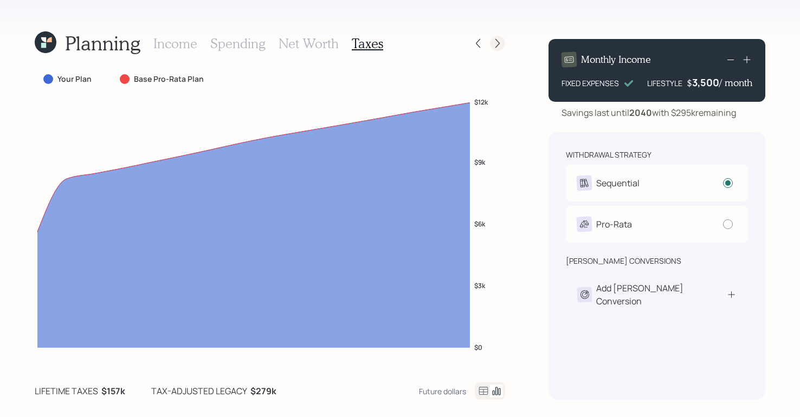
click at [496, 40] on icon at bounding box center [497, 43] width 11 height 11
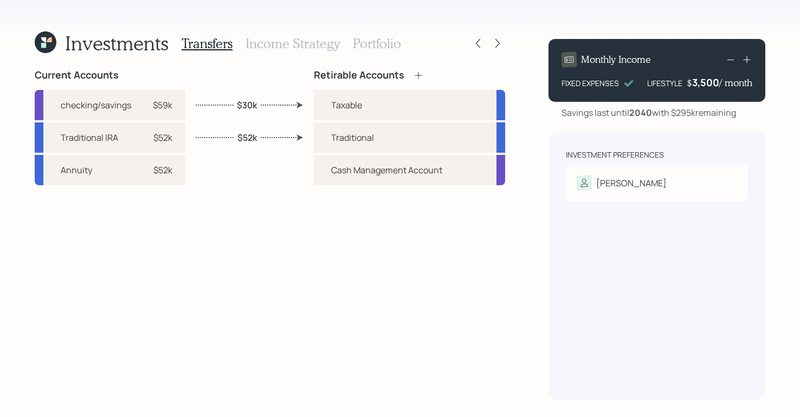
click at [306, 35] on div "Transfers Income Strategy Portfolio" at bounding box center [292, 43] width 220 height 26
click at [309, 52] on div "Transfers Income Strategy Portfolio" at bounding box center [292, 43] width 220 height 26
click at [308, 48] on h3 "Income Strategy" at bounding box center [293, 44] width 94 height 16
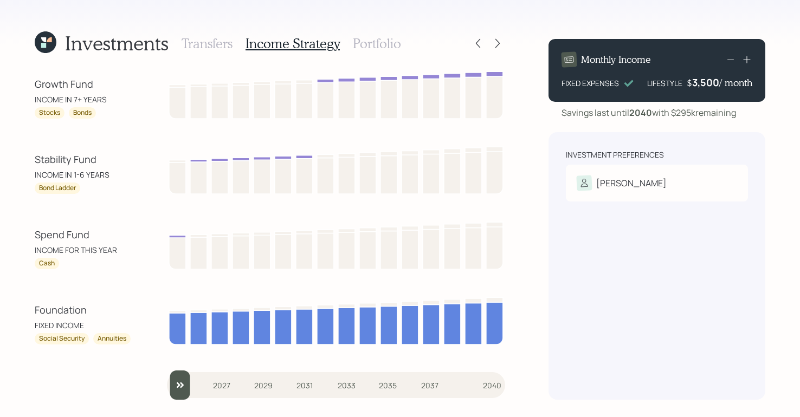
click at [198, 42] on h3 "Transfers" at bounding box center [207, 44] width 51 height 16
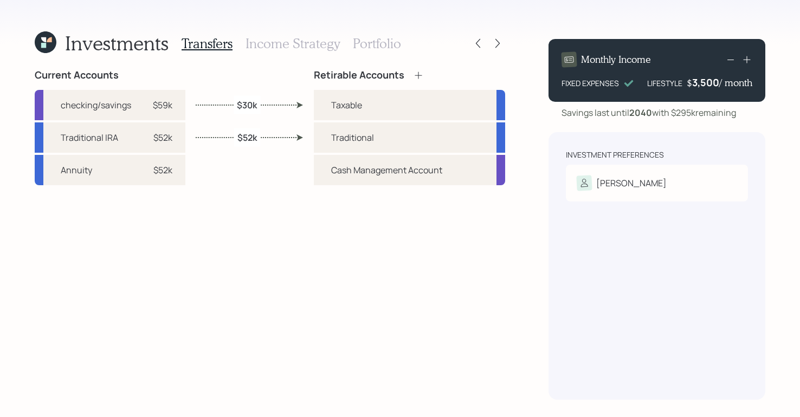
click at [300, 38] on h3 "Income Strategy" at bounding box center [293, 44] width 94 height 16
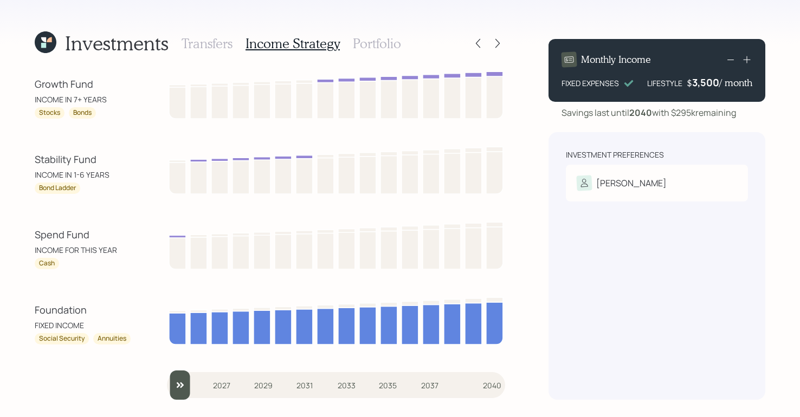
click at [392, 50] on h3 "Portfolio" at bounding box center [377, 44] width 48 height 16
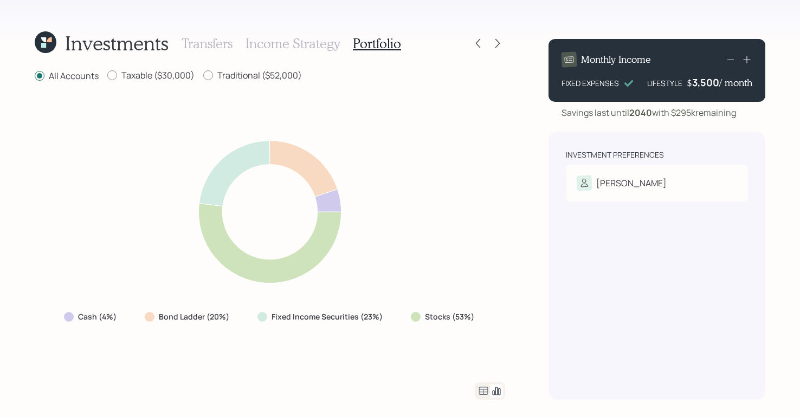
click at [317, 34] on div "Transfers Income Strategy Portfolio" at bounding box center [292, 43] width 220 height 26
click at [313, 40] on h3 "Income Strategy" at bounding box center [293, 44] width 94 height 16
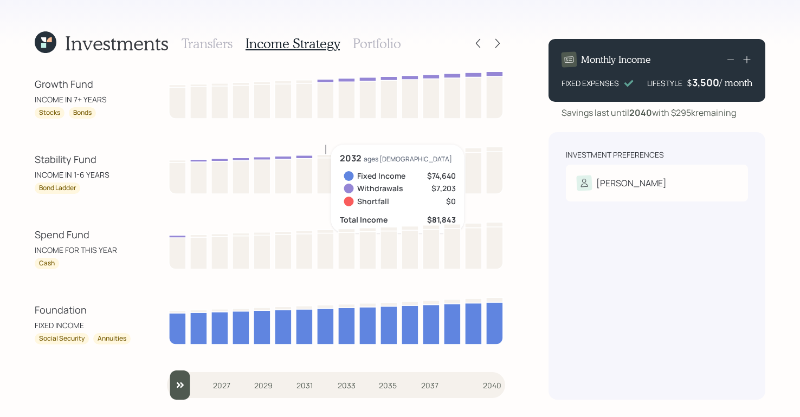
click at [42, 36] on icon at bounding box center [46, 42] width 22 height 22
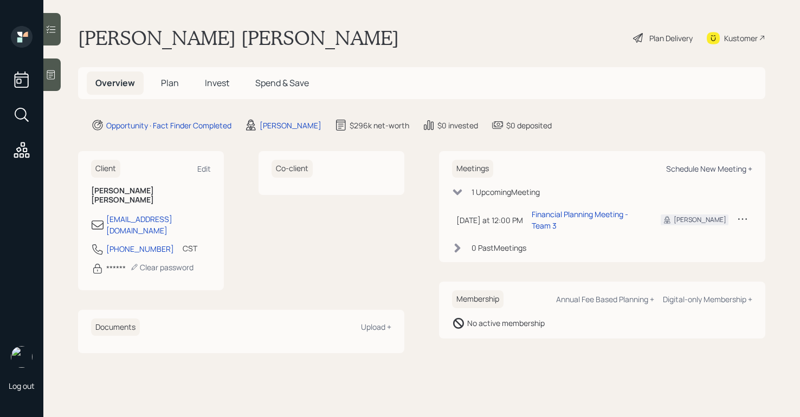
click at [751, 170] on div "Schedule New Meeting +" at bounding box center [709, 169] width 86 height 10
select select "b1d8ea90-abcc-42aa-86cc-4f33a132aacc"
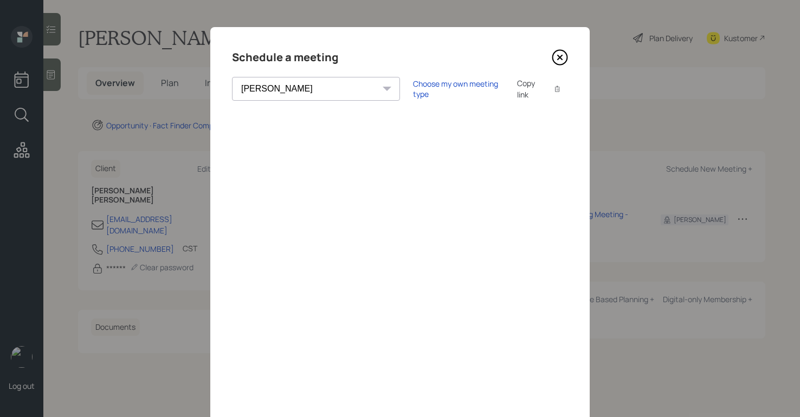
click at [312, 88] on div "[PERSON_NAME] [PERSON_NAME] [PERSON_NAME] [PERSON_NAME] [PERSON_NAME] [PERSON_N…" at bounding box center [316, 89] width 168 height 24
click at [565, 149] on div "Schedule a meeting [PERSON_NAME] [PERSON_NAME] [PERSON_NAME] [PERSON_NAME] [PER…" at bounding box center [400, 244] width 380 height 434
click at [307, 89] on div "[PERSON_NAME] [PERSON_NAME] [PERSON_NAME] [PERSON_NAME] [PERSON_NAME] [PERSON_N…" at bounding box center [316, 89] width 168 height 24
click at [310, 86] on div "[PERSON_NAME] [PERSON_NAME] [PERSON_NAME] [PERSON_NAME] [PERSON_NAME] [PERSON_N…" at bounding box center [316, 89] width 168 height 24
drag, startPoint x: 556, startPoint y: 57, endPoint x: 554, endPoint y: 52, distance: 6.1
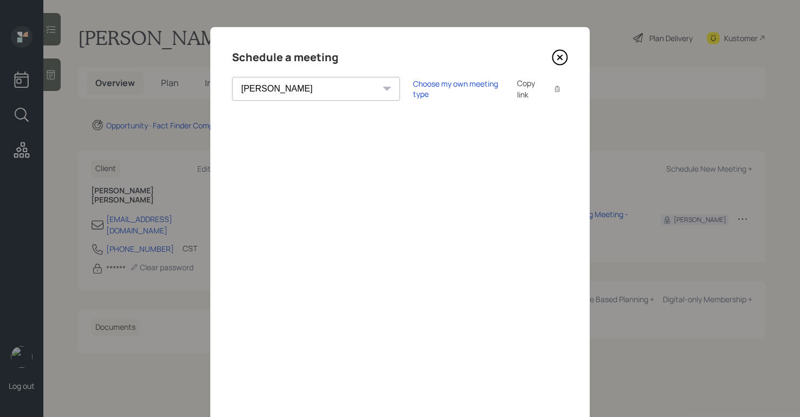
click at [557, 57] on icon at bounding box center [560, 57] width 16 height 16
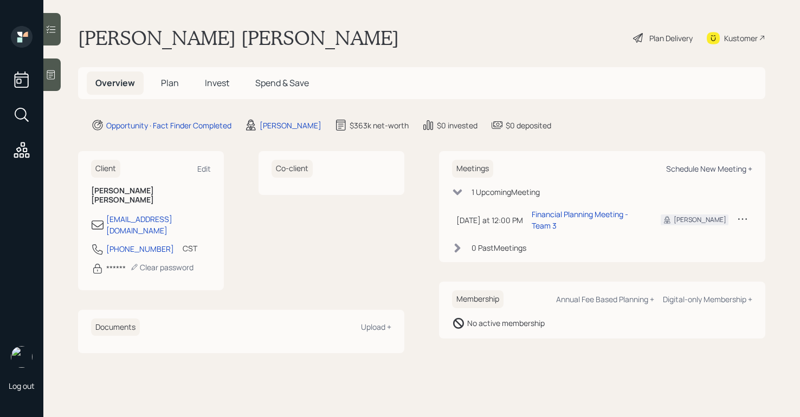
click at [705, 170] on div "Schedule New Meeting +" at bounding box center [709, 169] width 86 height 10
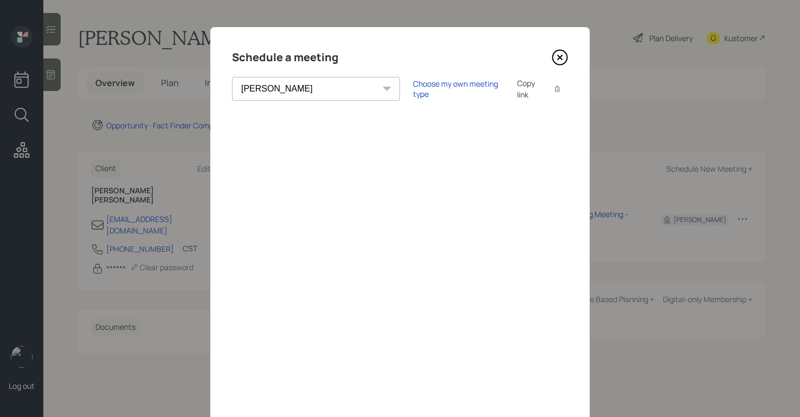
click at [309, 87] on div "[PERSON_NAME] [PERSON_NAME] [PERSON_NAME] [PERSON_NAME] [PERSON_NAME] [PERSON_N…" at bounding box center [316, 89] width 168 height 24
click at [308, 86] on div "[PERSON_NAME] [PERSON_NAME] [PERSON_NAME] [PERSON_NAME] [PERSON_NAME] [PERSON_N…" at bounding box center [316, 89] width 168 height 24
click at [311, 85] on div "[PERSON_NAME] [PERSON_NAME] [PERSON_NAME] [PERSON_NAME] [PERSON_NAME] [PERSON_N…" at bounding box center [316, 89] width 168 height 24
click at [310, 92] on select "[PERSON_NAME] [PERSON_NAME] [PERSON_NAME] [PERSON_NAME] [PERSON_NAME] [PERSON_N…" at bounding box center [316, 89] width 168 height 24
select select "8b79112e-3cfb-44f9-89e7-15267fe946c1"
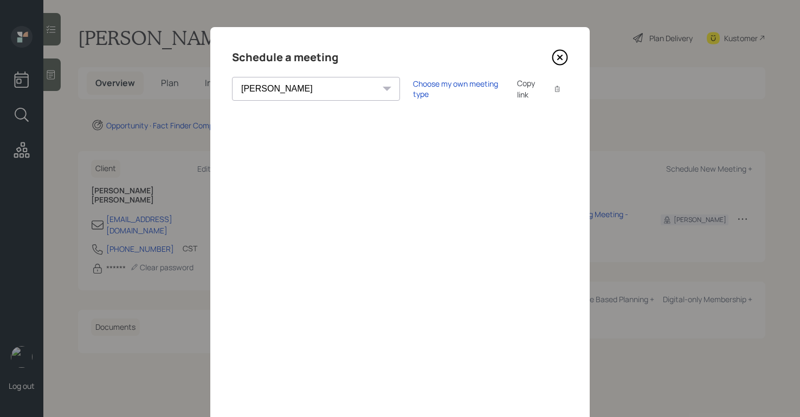
click at [232, 77] on select "[PERSON_NAME] [PERSON_NAME] [PERSON_NAME] [PERSON_NAME] [PERSON_NAME] [PERSON_N…" at bounding box center [316, 89] width 168 height 24
click at [559, 54] on icon at bounding box center [560, 57] width 16 height 16
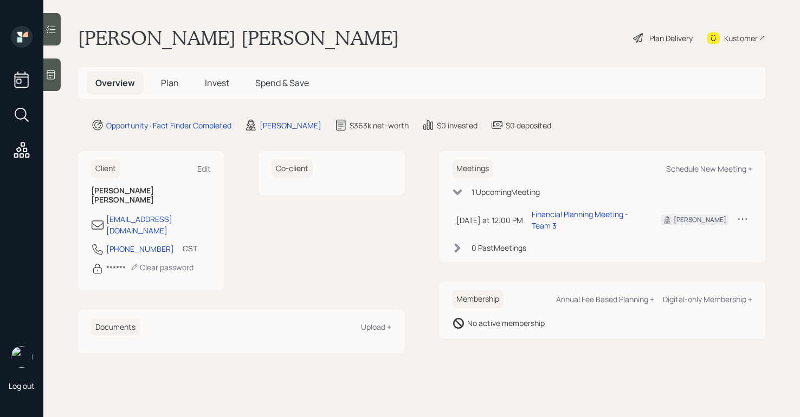
click at [196, 85] on div "Overview Plan Invest Spend & Save" at bounding box center [202, 83] width 231 height 23
click at [176, 86] on span "Plan" at bounding box center [170, 83] width 18 height 12
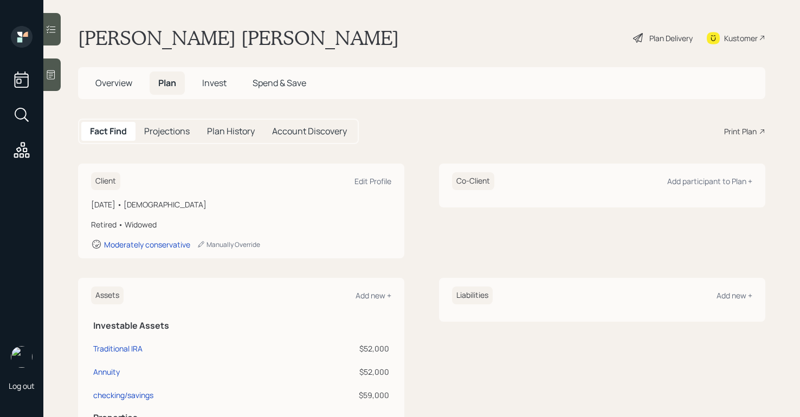
click at [731, 133] on div "Print Plan" at bounding box center [740, 131] width 33 height 11
click at [657, 41] on div "Plan Delivery" at bounding box center [671, 38] width 43 height 11
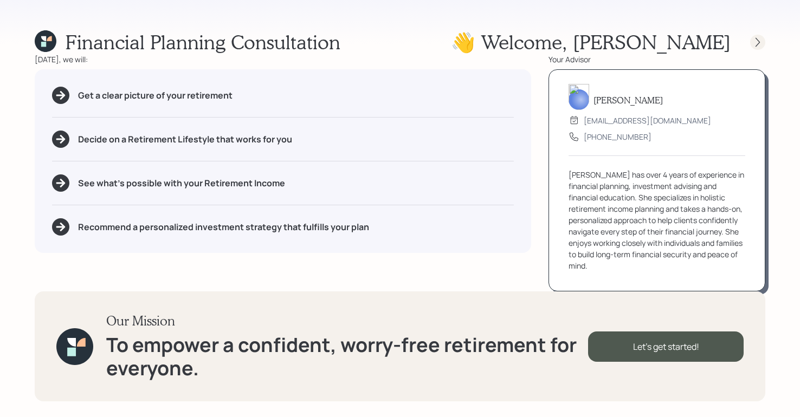
click at [764, 39] on div at bounding box center [757, 42] width 15 height 15
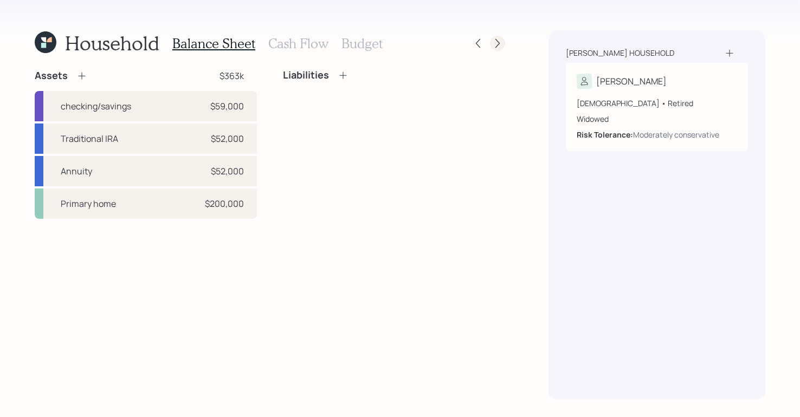
click at [496, 38] on icon at bounding box center [497, 43] width 11 height 11
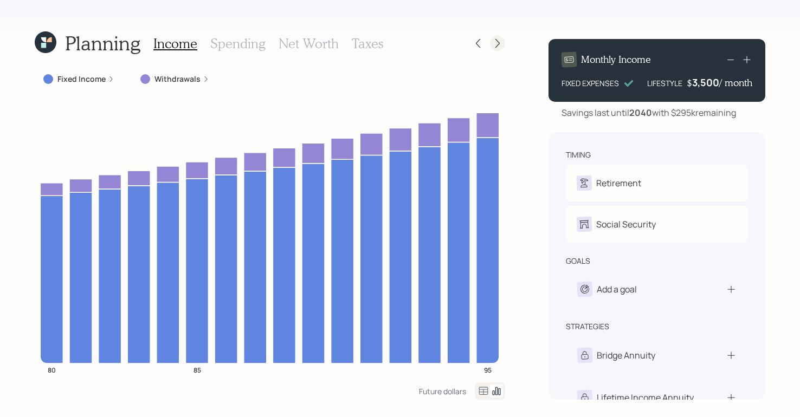
click at [500, 43] on icon at bounding box center [497, 43] width 11 height 11
